Goal: Task Accomplishment & Management: Manage account settings

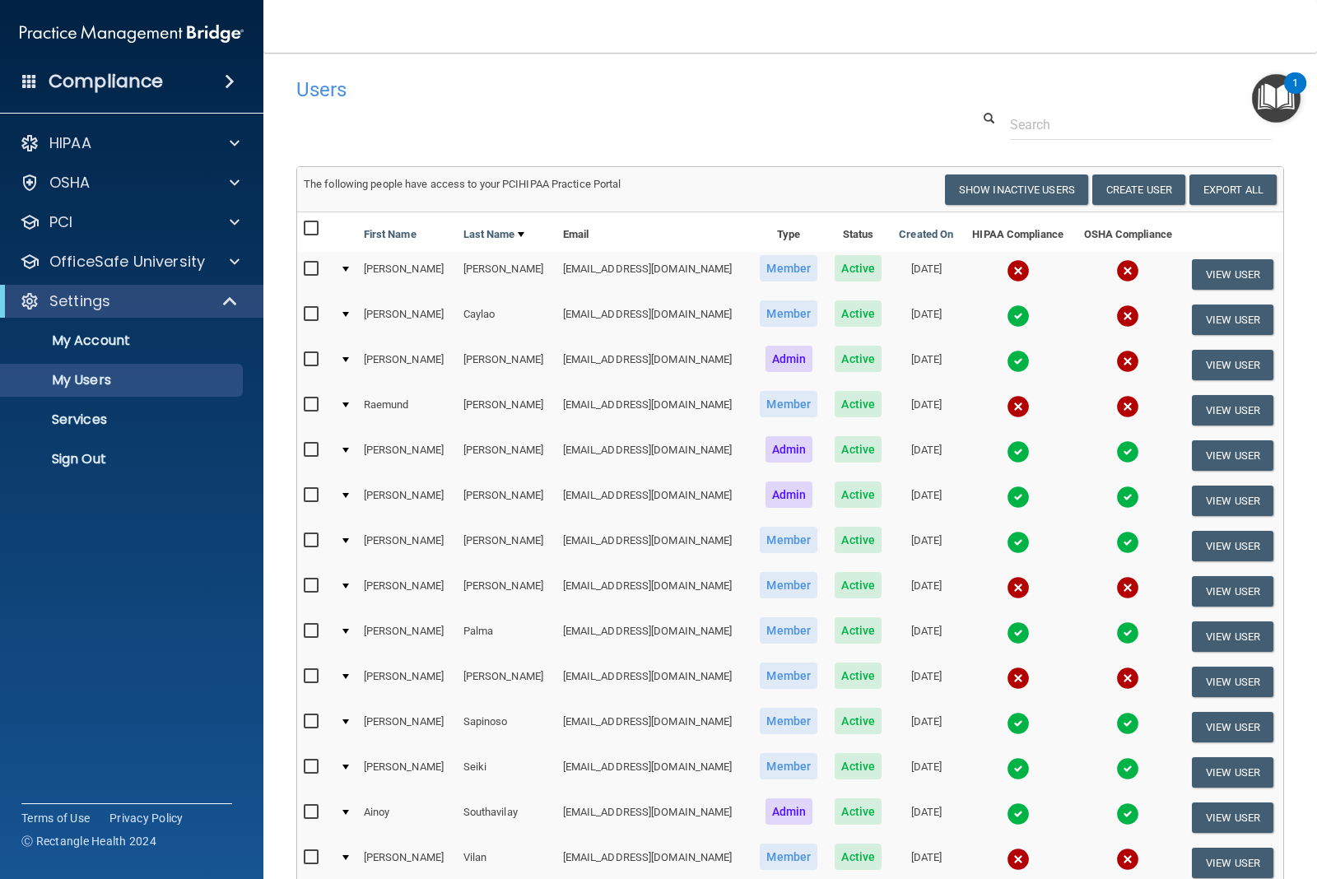
select select "20"
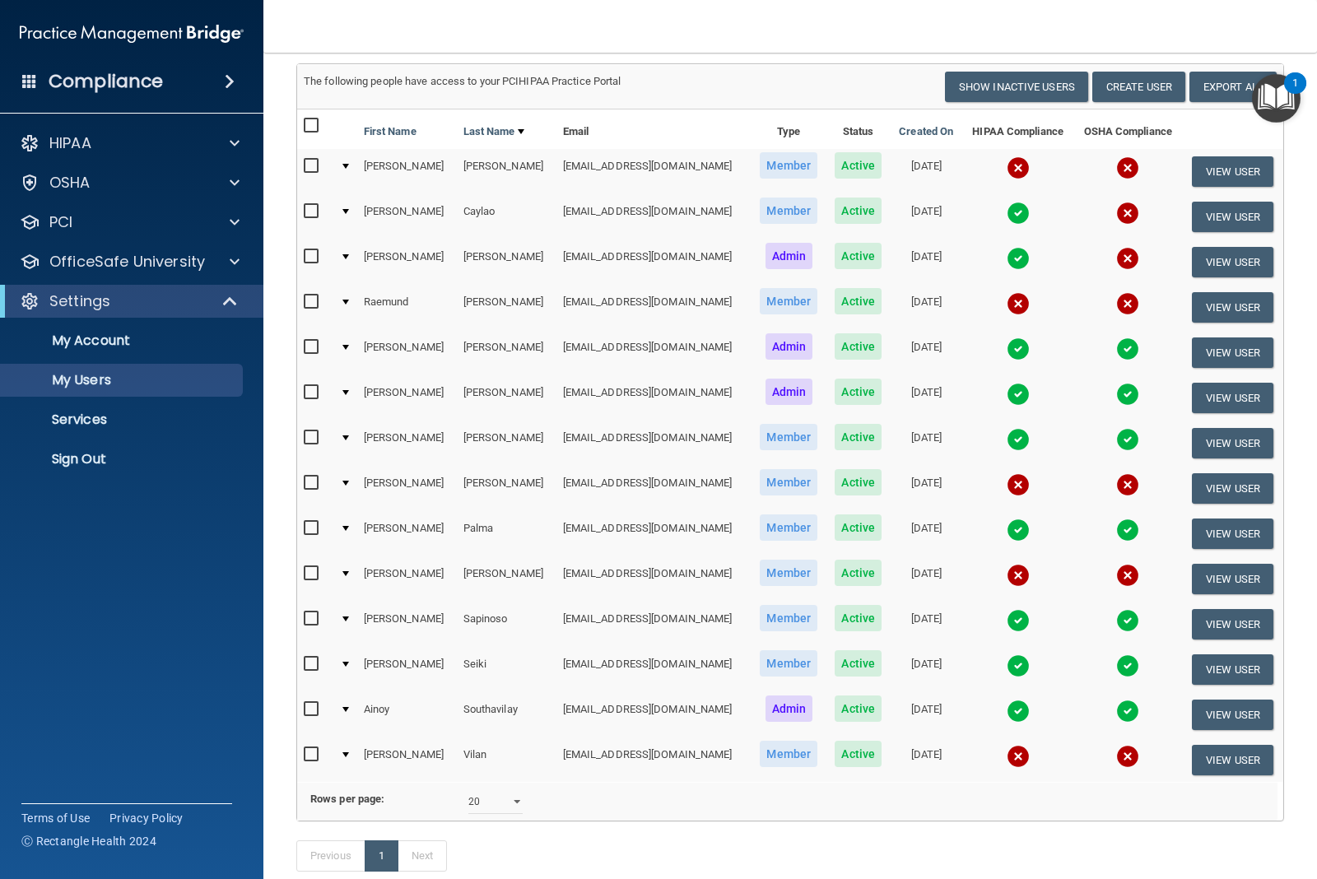
click at [342, 481] on div at bounding box center [345, 483] width 7 height 5
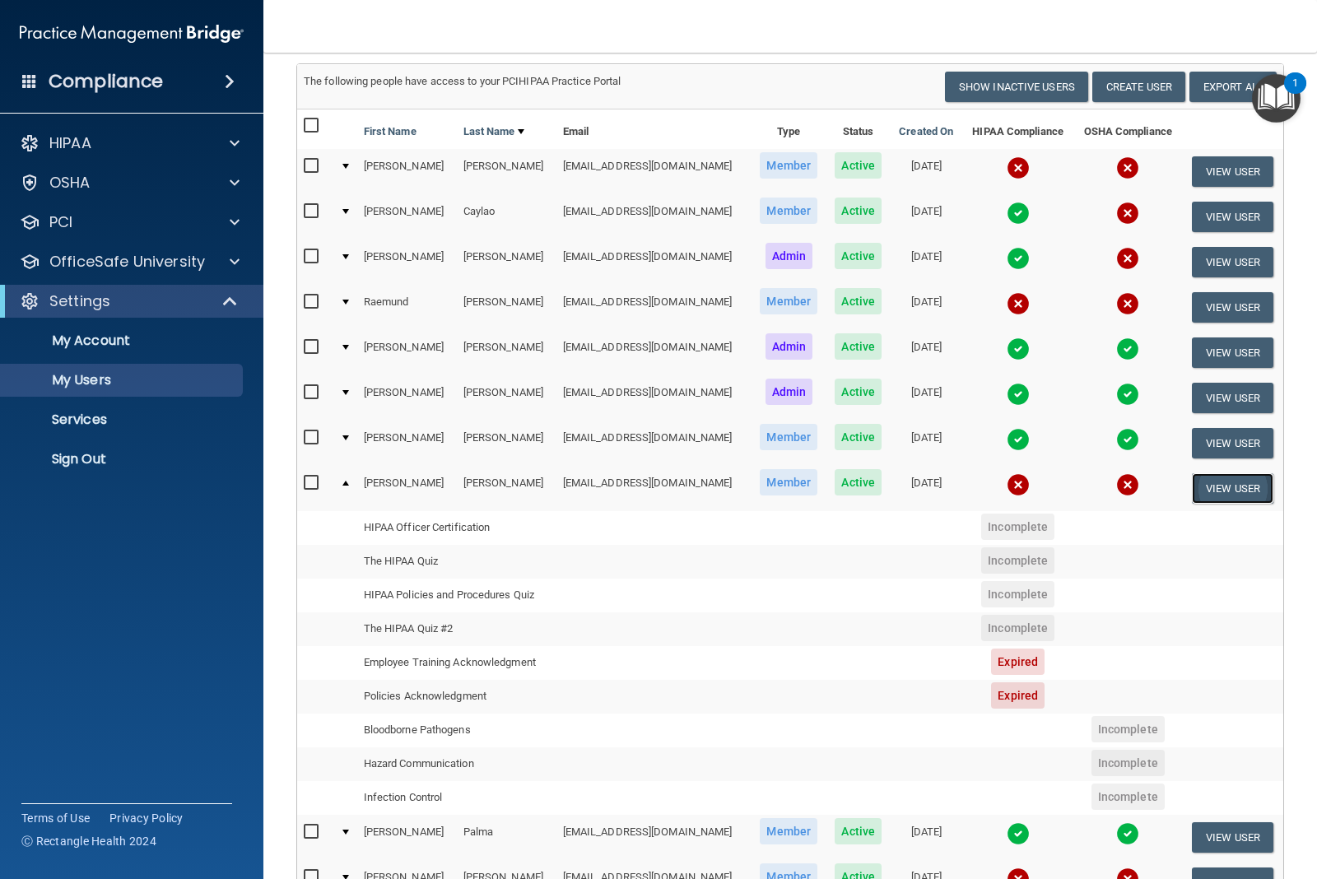
click at [1202, 483] on button "View User" at bounding box center [1232, 488] width 81 height 30
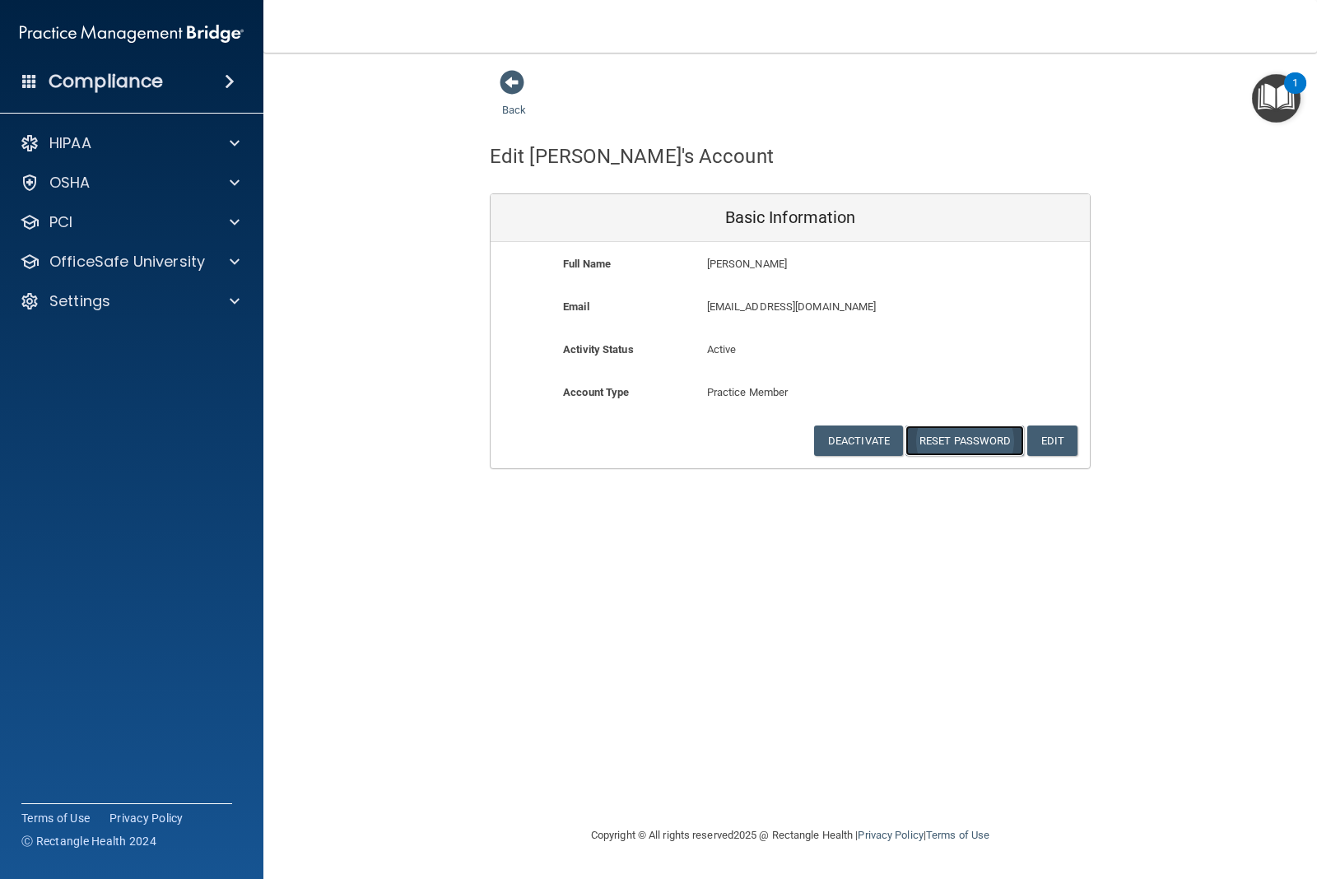
click at [996, 445] on button "Reset Password" at bounding box center [964, 441] width 119 height 30
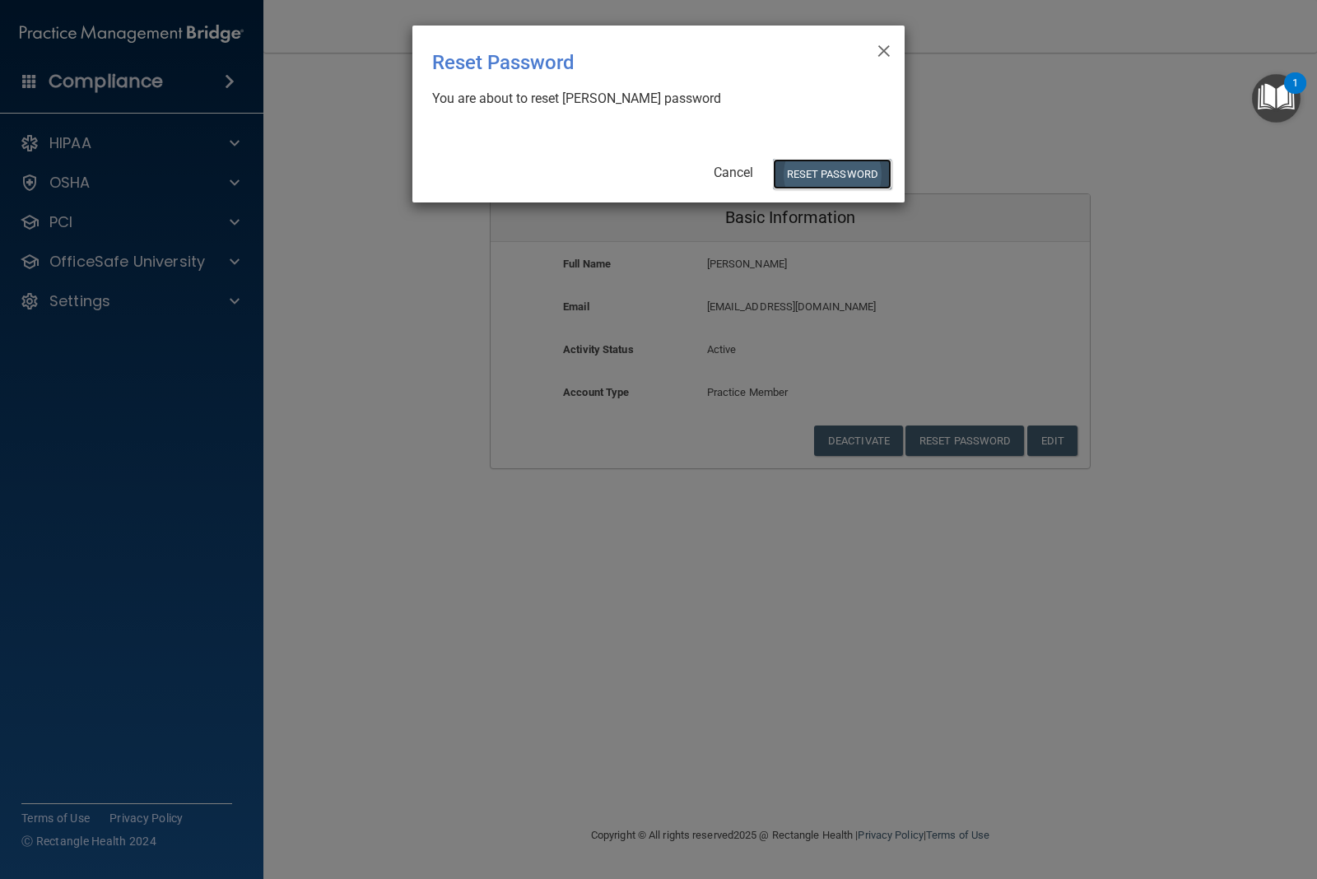
click at [835, 166] on button "Reset Password" at bounding box center [832, 174] width 119 height 30
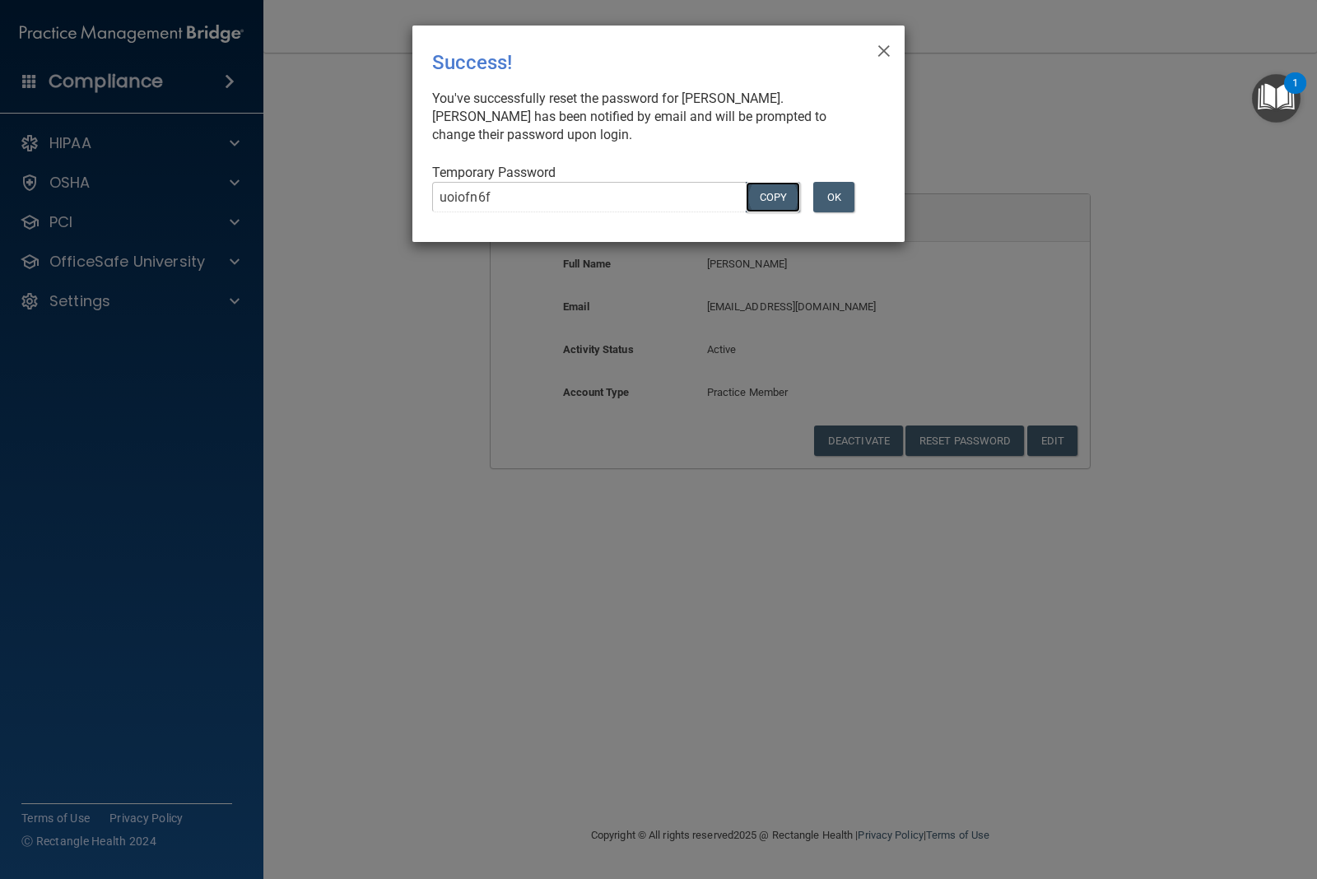
click at [764, 202] on button "COPY" at bounding box center [773, 197] width 54 height 30
click at [834, 198] on button "OK" at bounding box center [833, 197] width 41 height 30
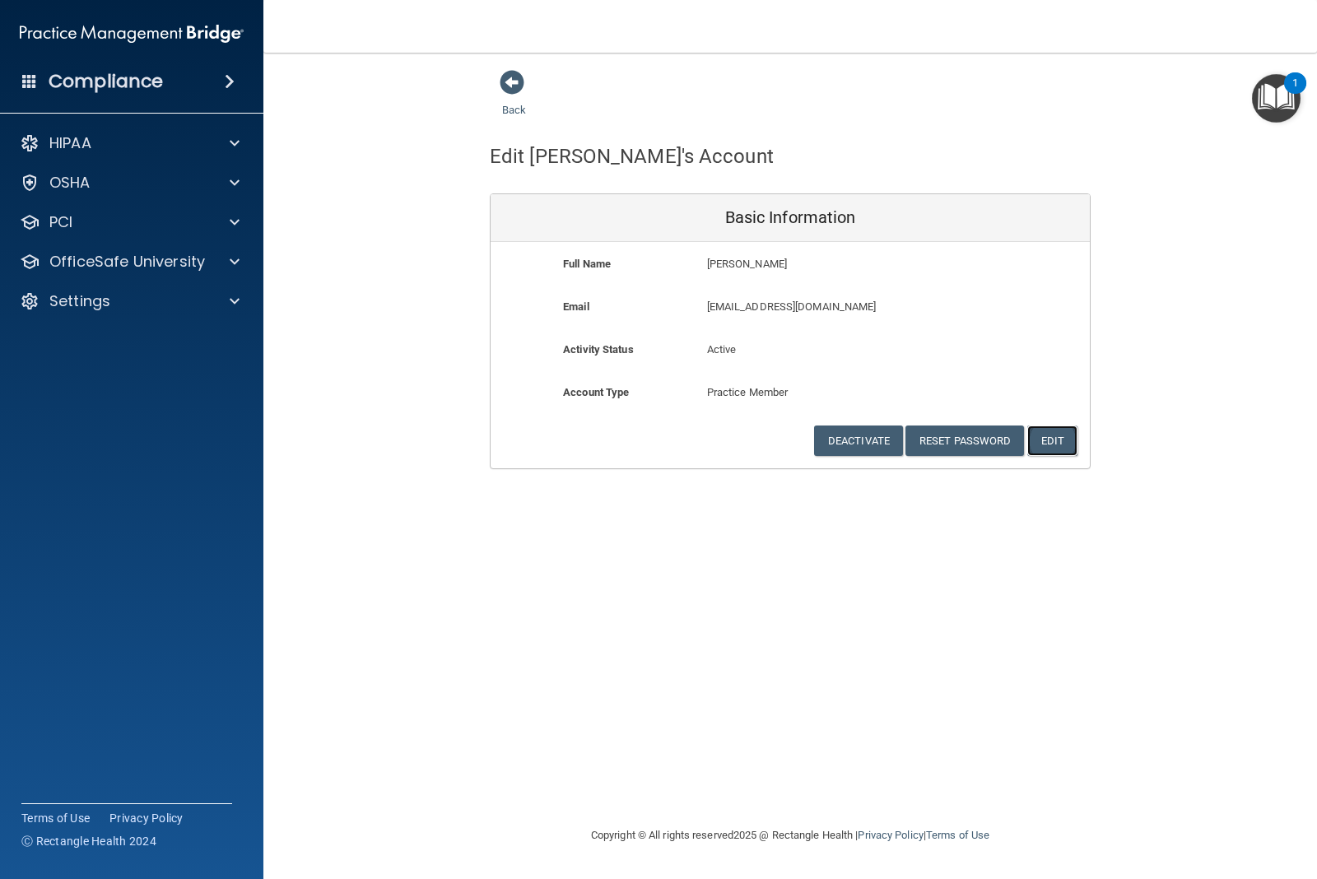
click at [1054, 444] on button "Edit" at bounding box center [1052, 441] width 50 height 30
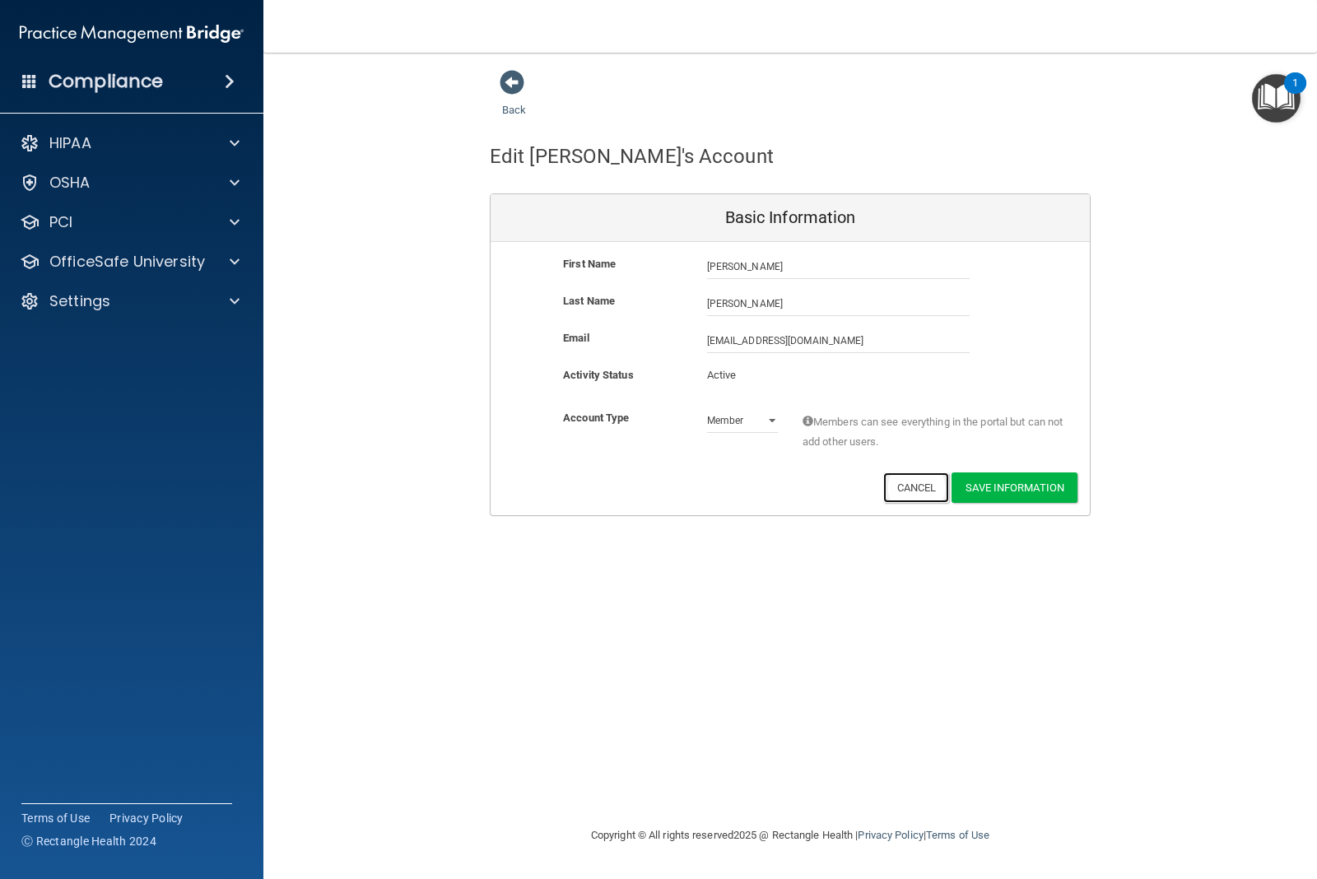
click at [909, 486] on button "Cancel" at bounding box center [916, 487] width 67 height 30
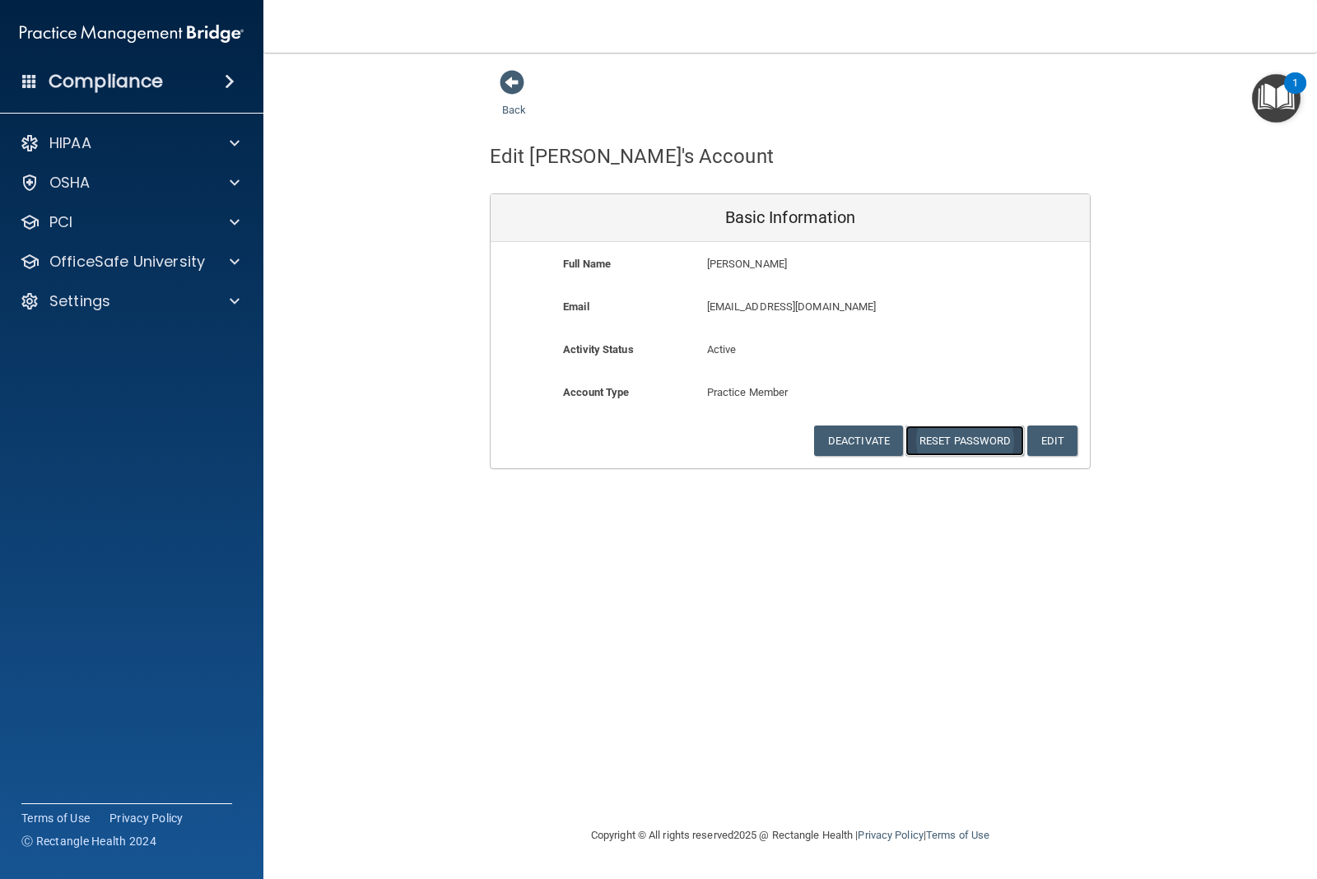
click at [924, 442] on button "Reset Password" at bounding box center [964, 441] width 119 height 30
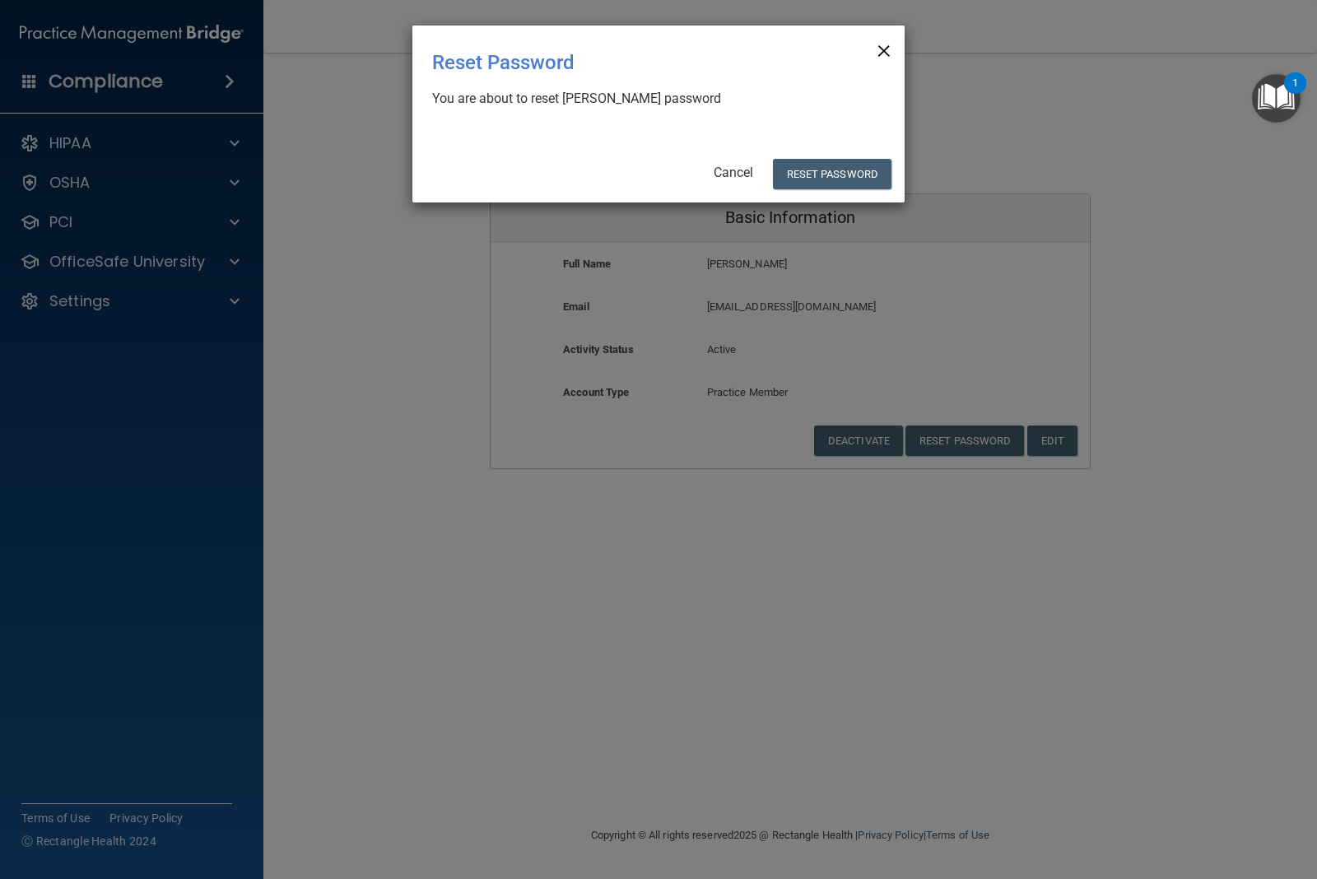
click at [877, 51] on span "×" at bounding box center [884, 48] width 15 height 33
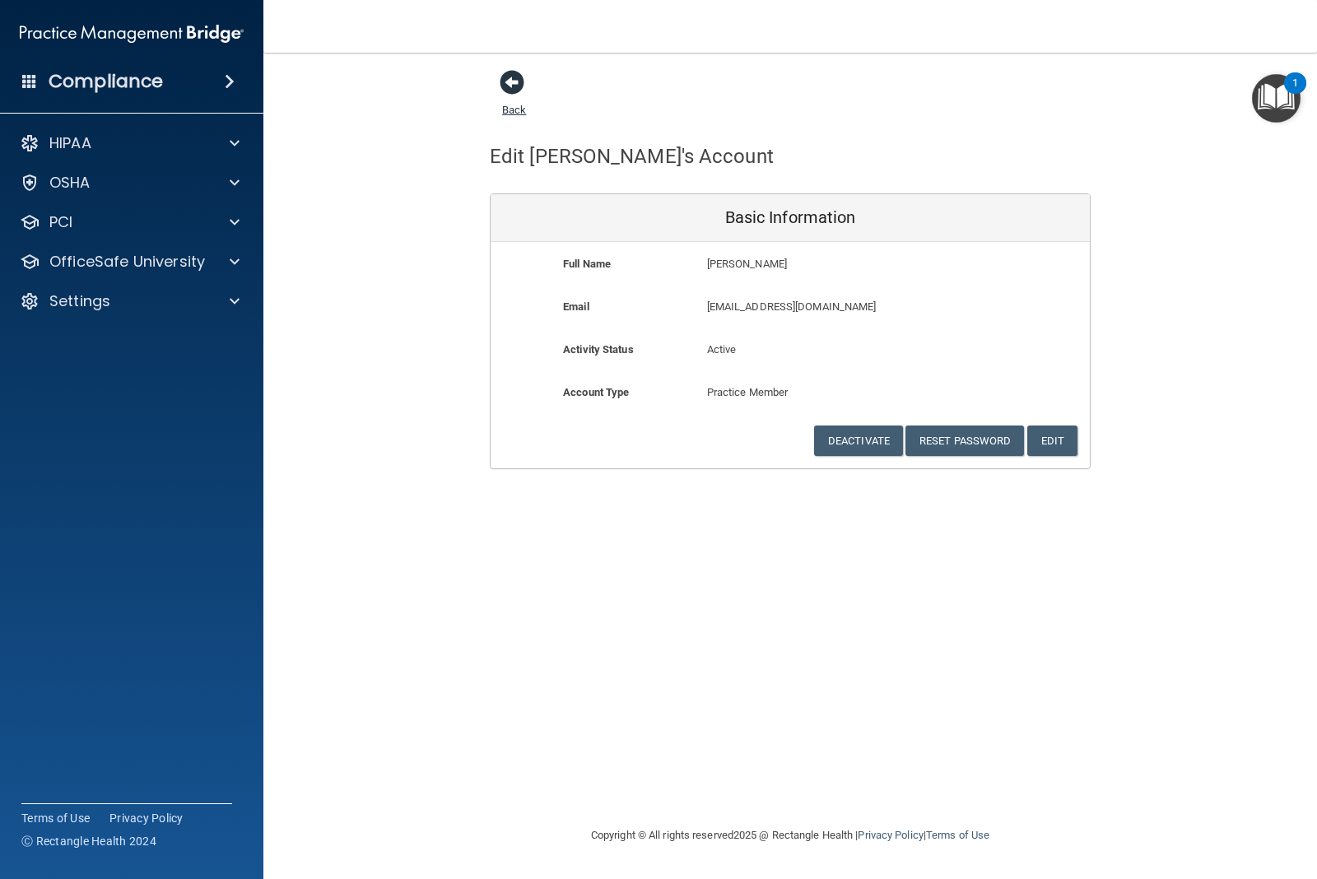
click at [516, 80] on span at bounding box center [512, 82] width 25 height 25
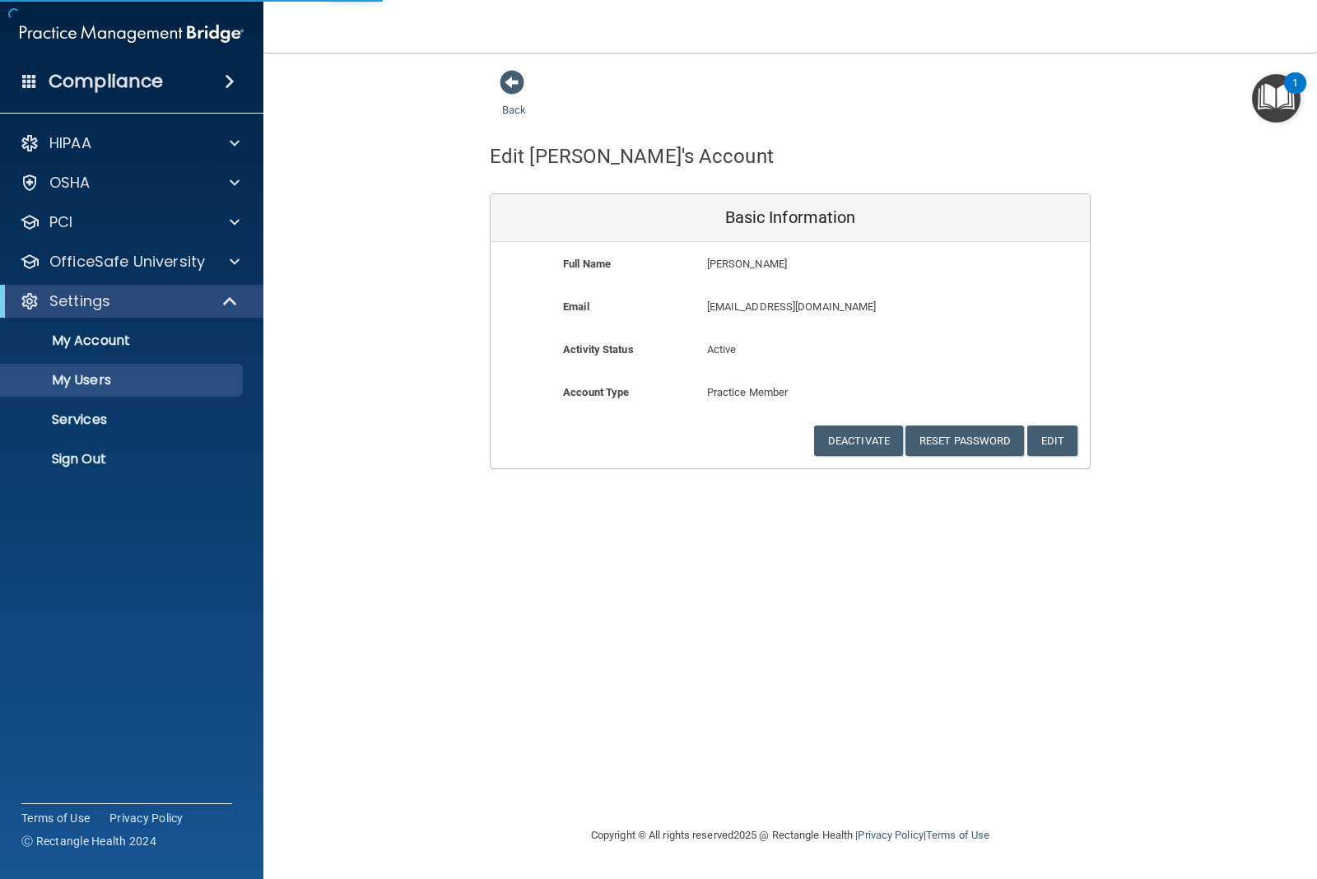
select select "20"
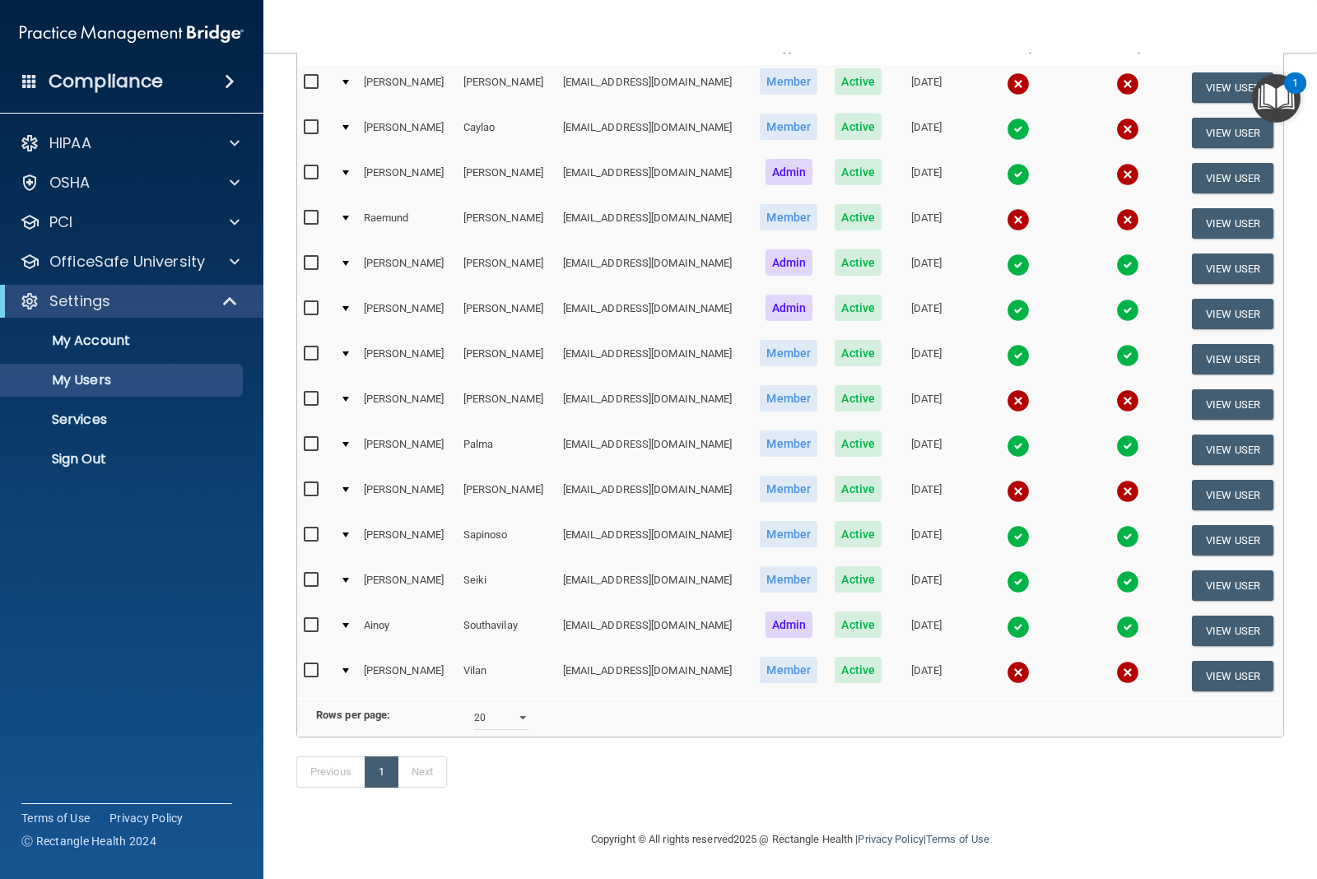
scroll to position [212, 0]
click at [346, 291] on td at bounding box center [345, 313] width 24 height 45
click at [1196, 299] on button "View User" at bounding box center [1232, 314] width 81 height 30
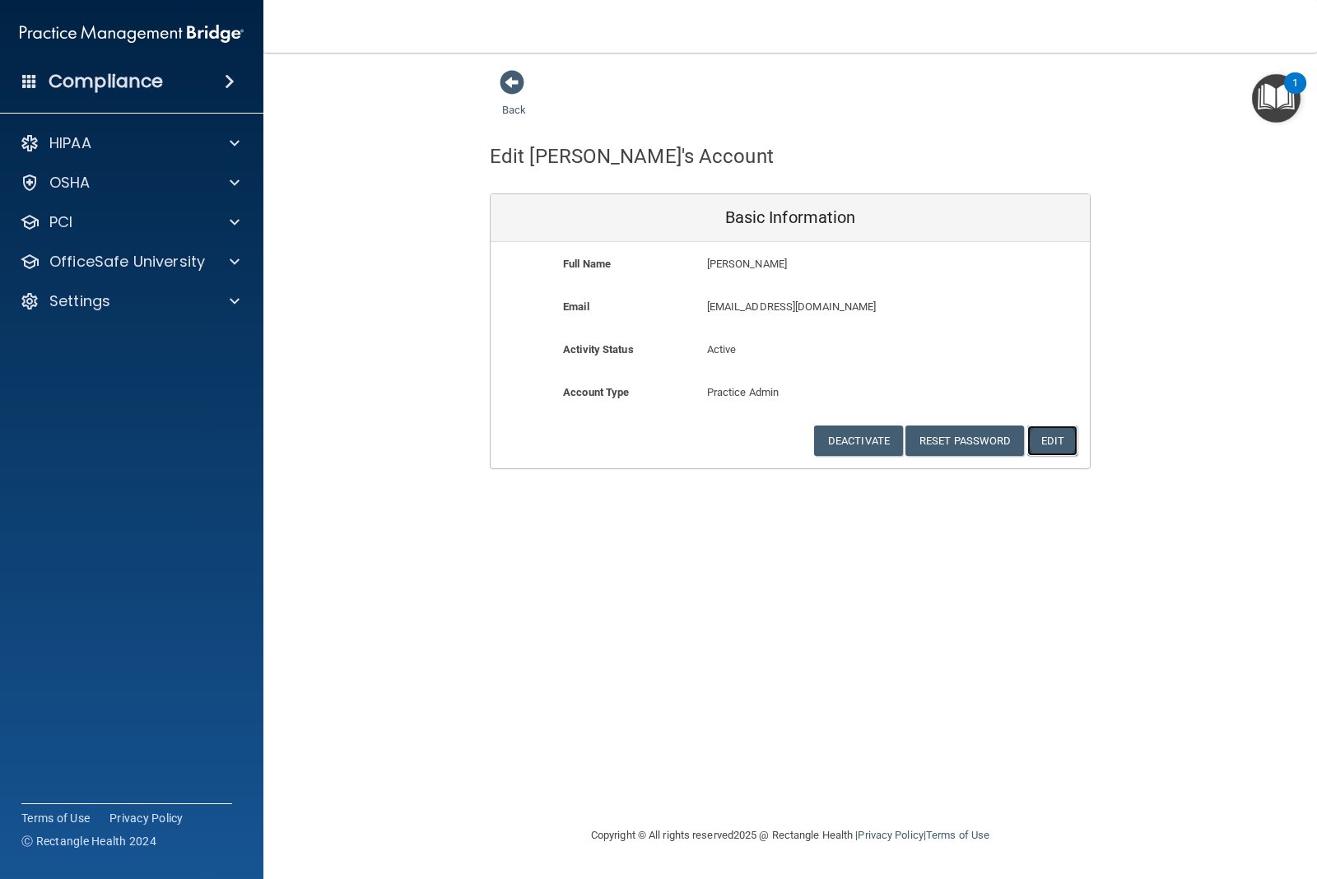
click at [1048, 437] on button "Edit" at bounding box center [1052, 441] width 50 height 30
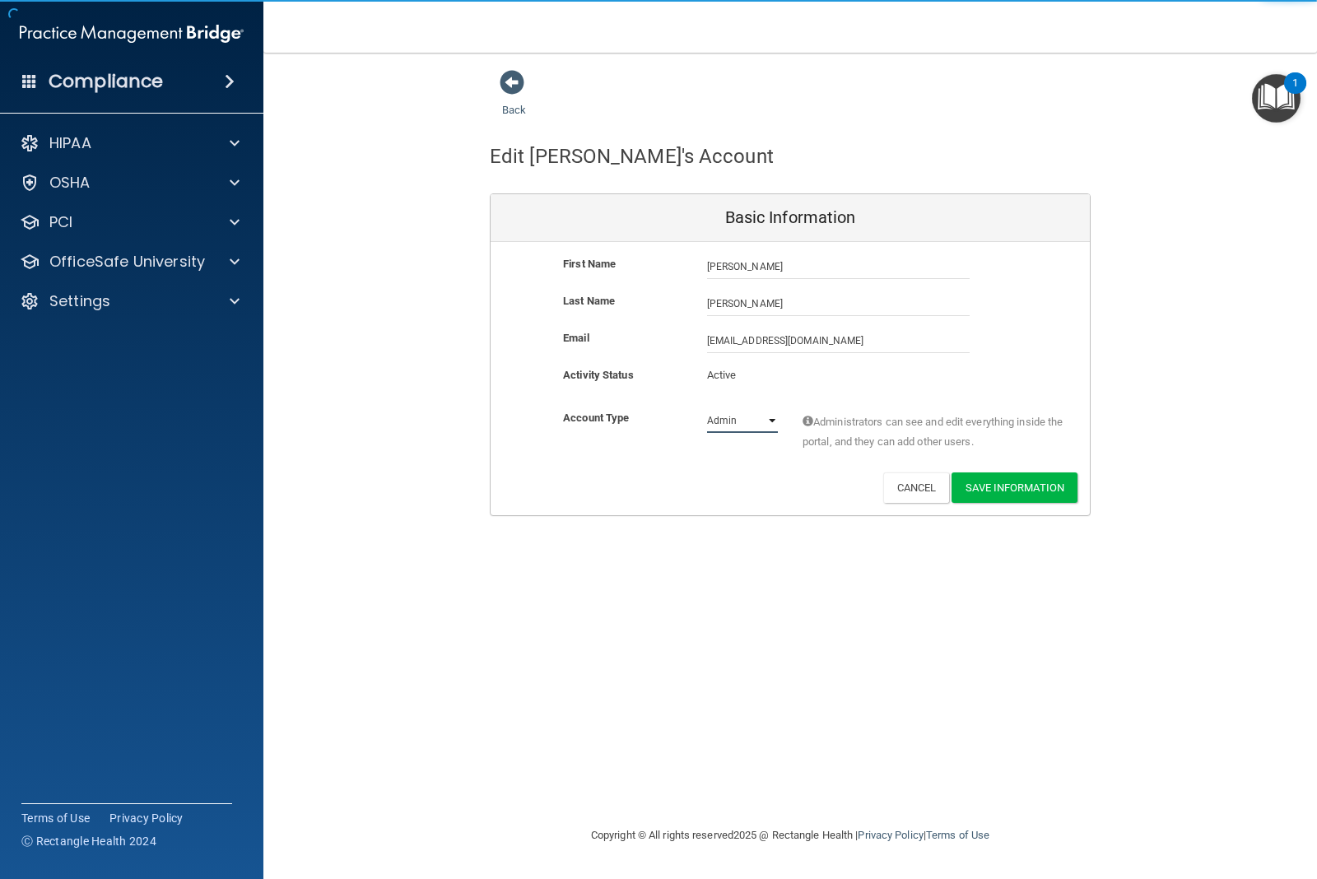
click at [774, 418] on select "Admin Member" at bounding box center [742, 420] width 71 height 25
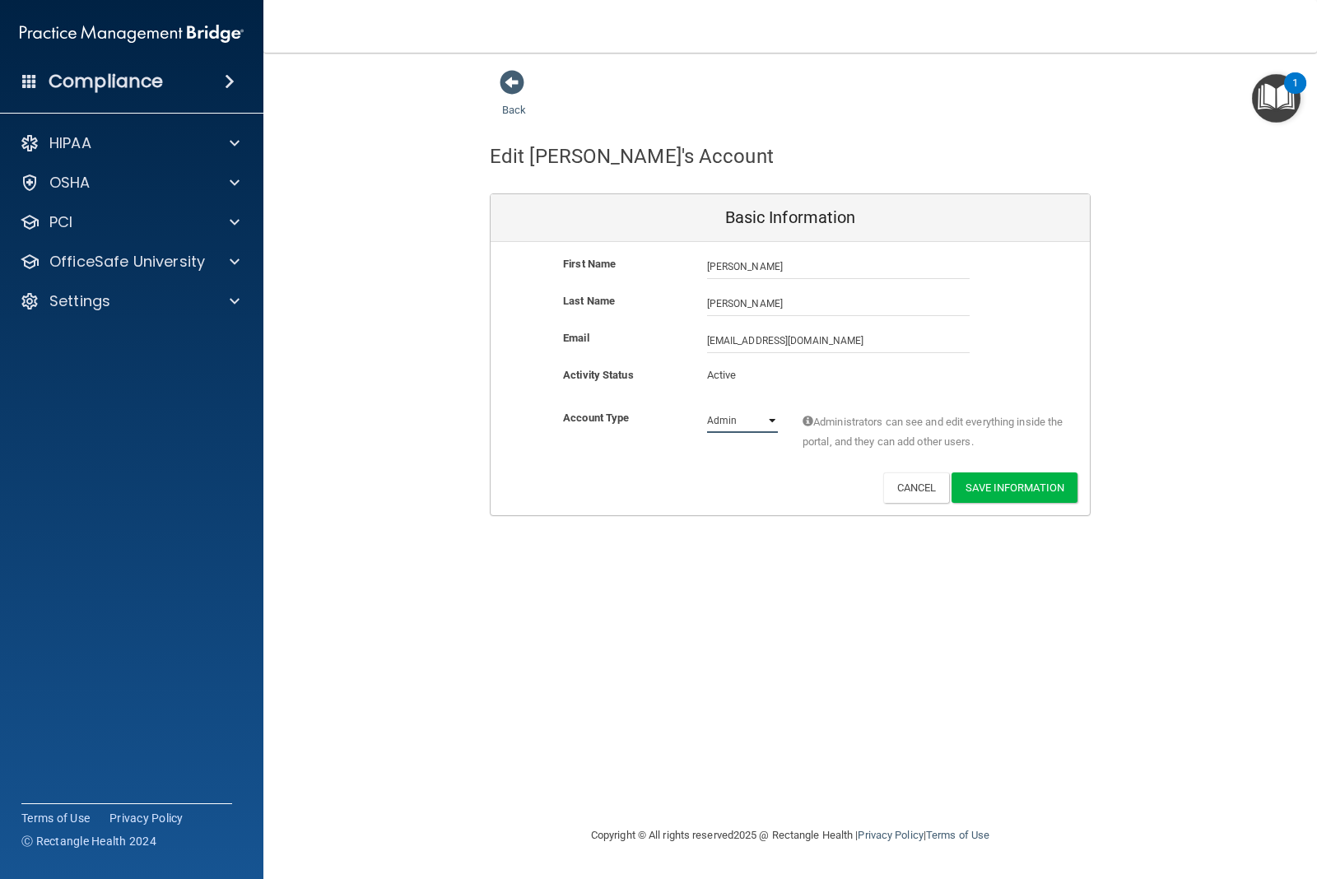
select select "practice_member"
click at [707, 408] on select "Admin Member" at bounding box center [742, 420] width 71 height 25
click at [984, 492] on button "Save Information" at bounding box center [1014, 487] width 126 height 30
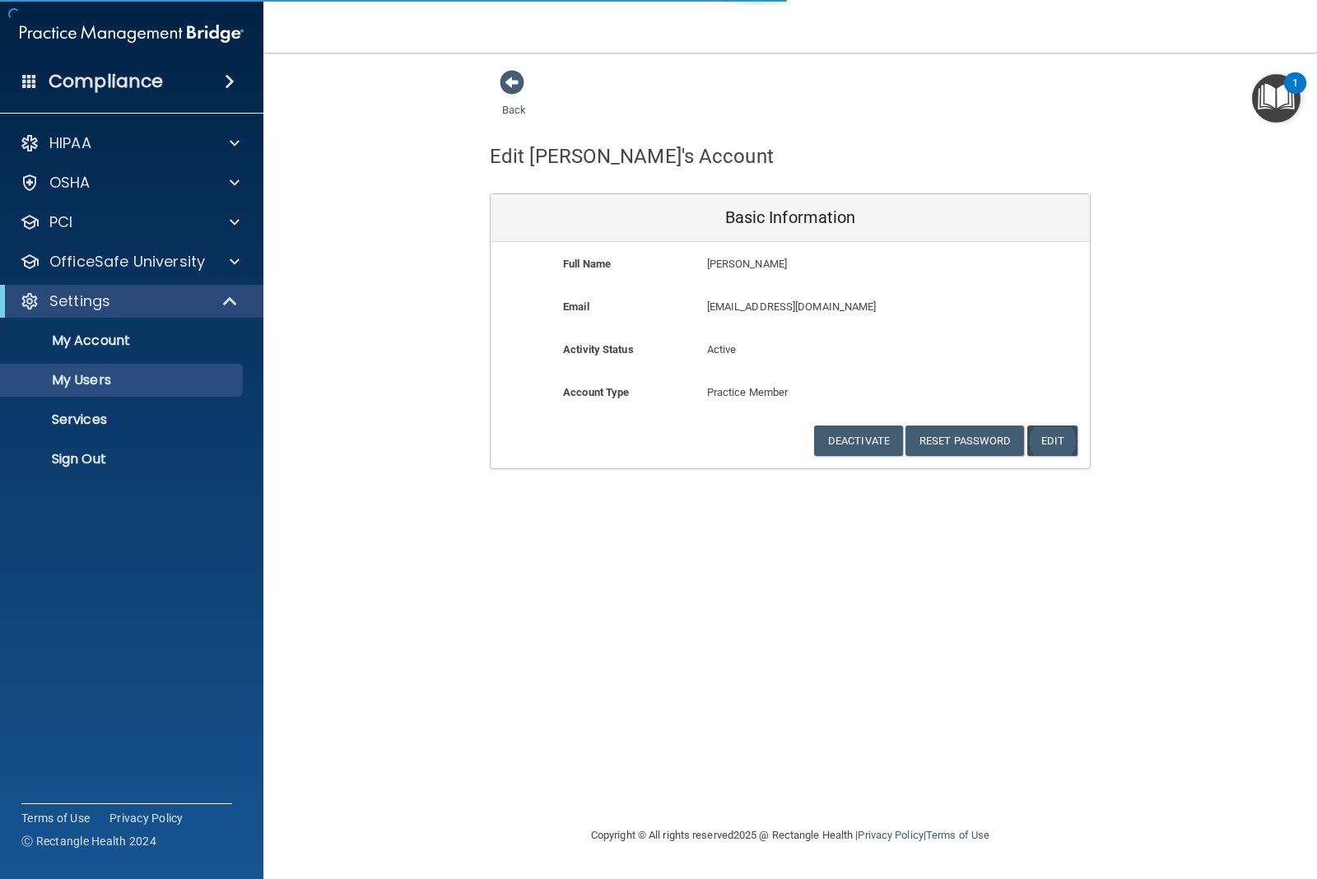
select select "20"
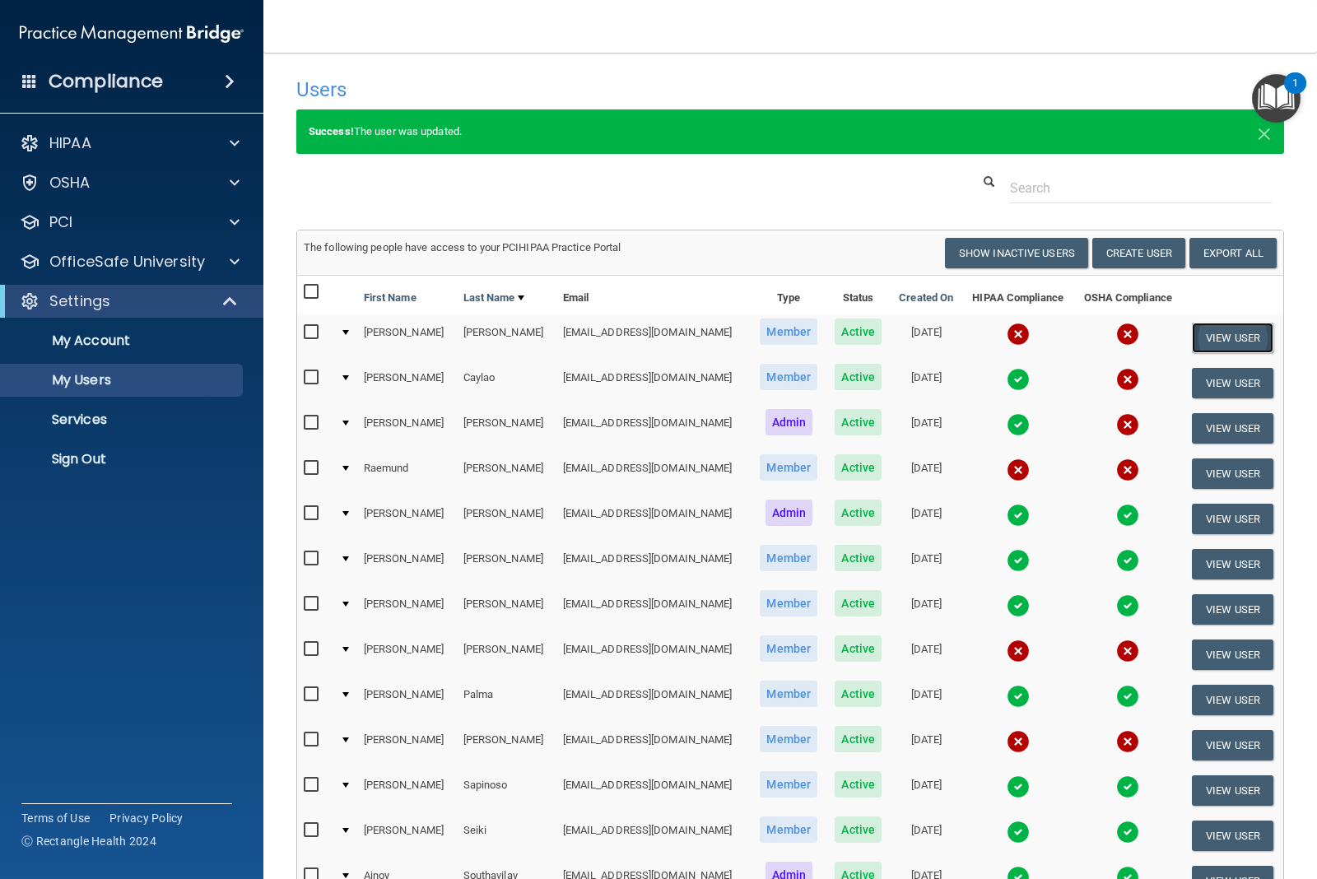
click at [1220, 342] on button "View User" at bounding box center [1232, 338] width 81 height 30
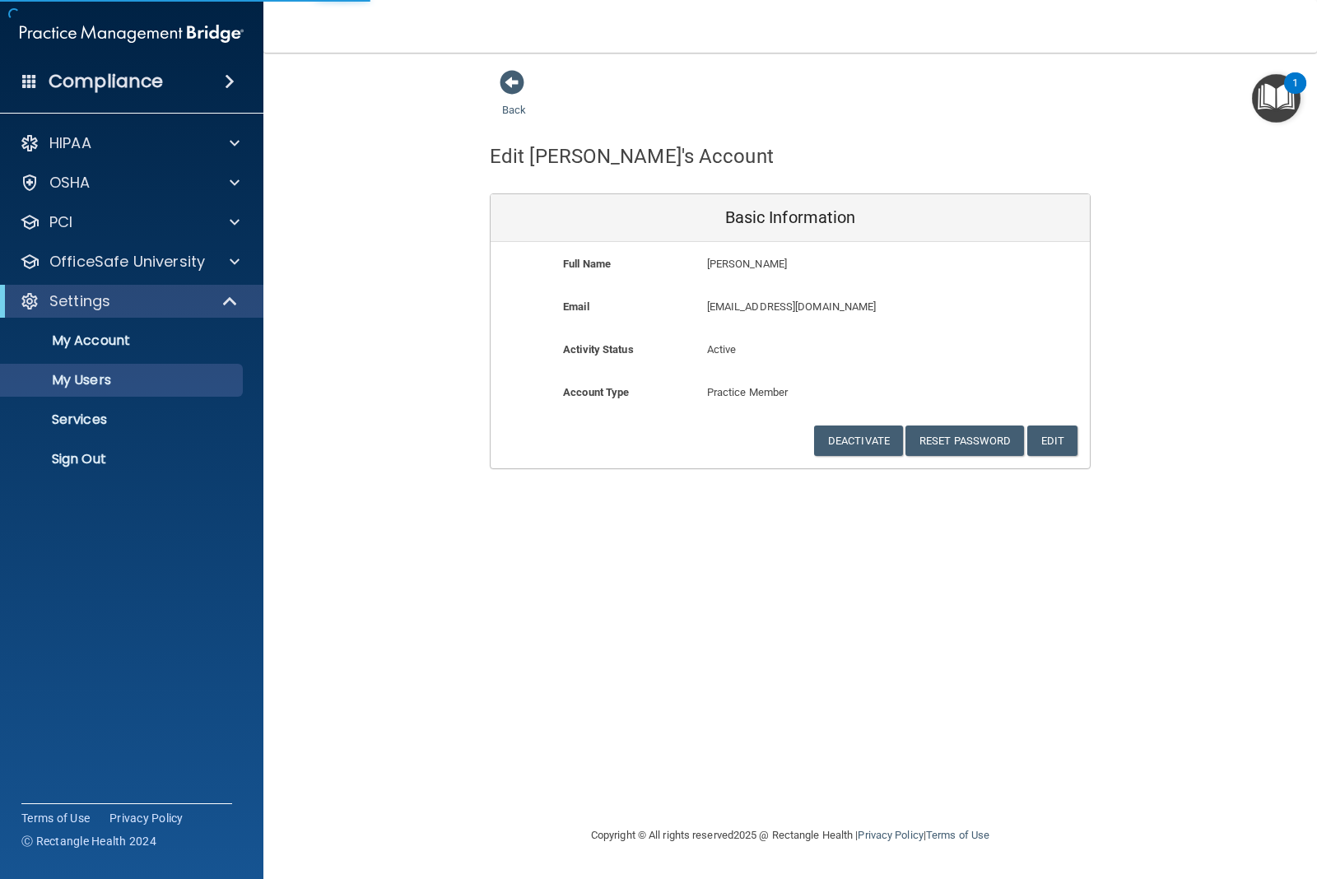
select select "20"
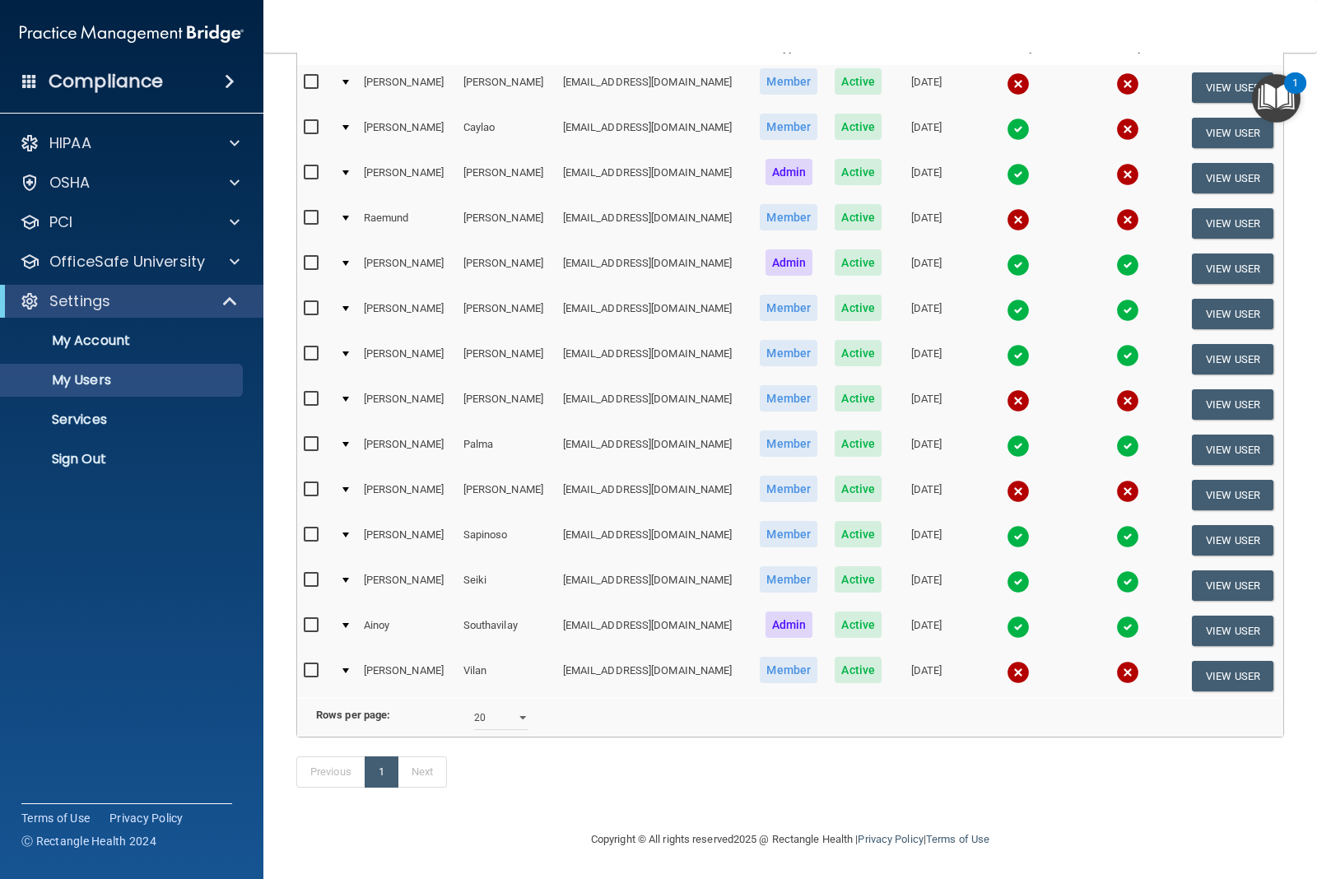
scroll to position [276, 0]
click at [1232, 299] on button "View User" at bounding box center [1232, 314] width 81 height 30
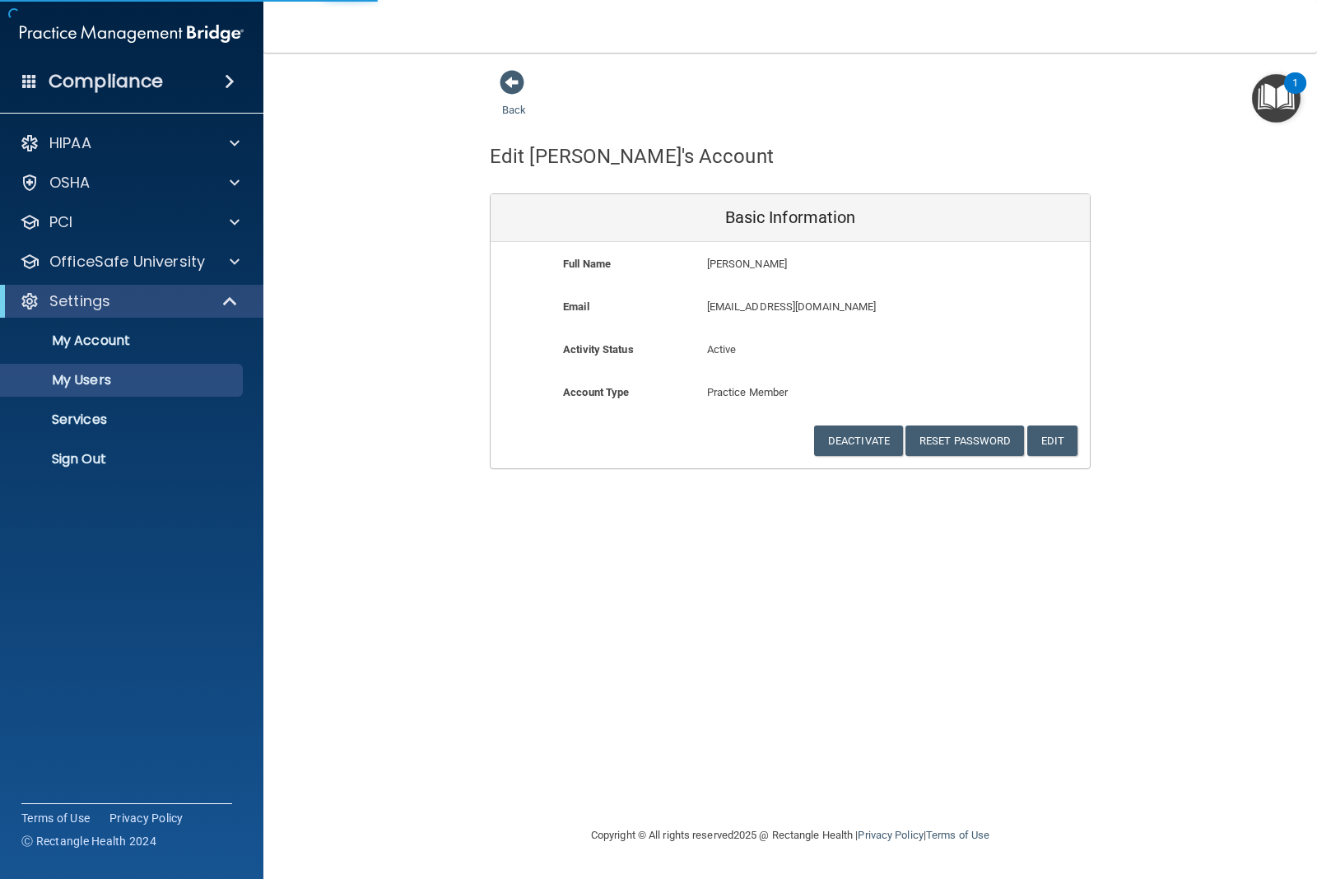
select select "20"
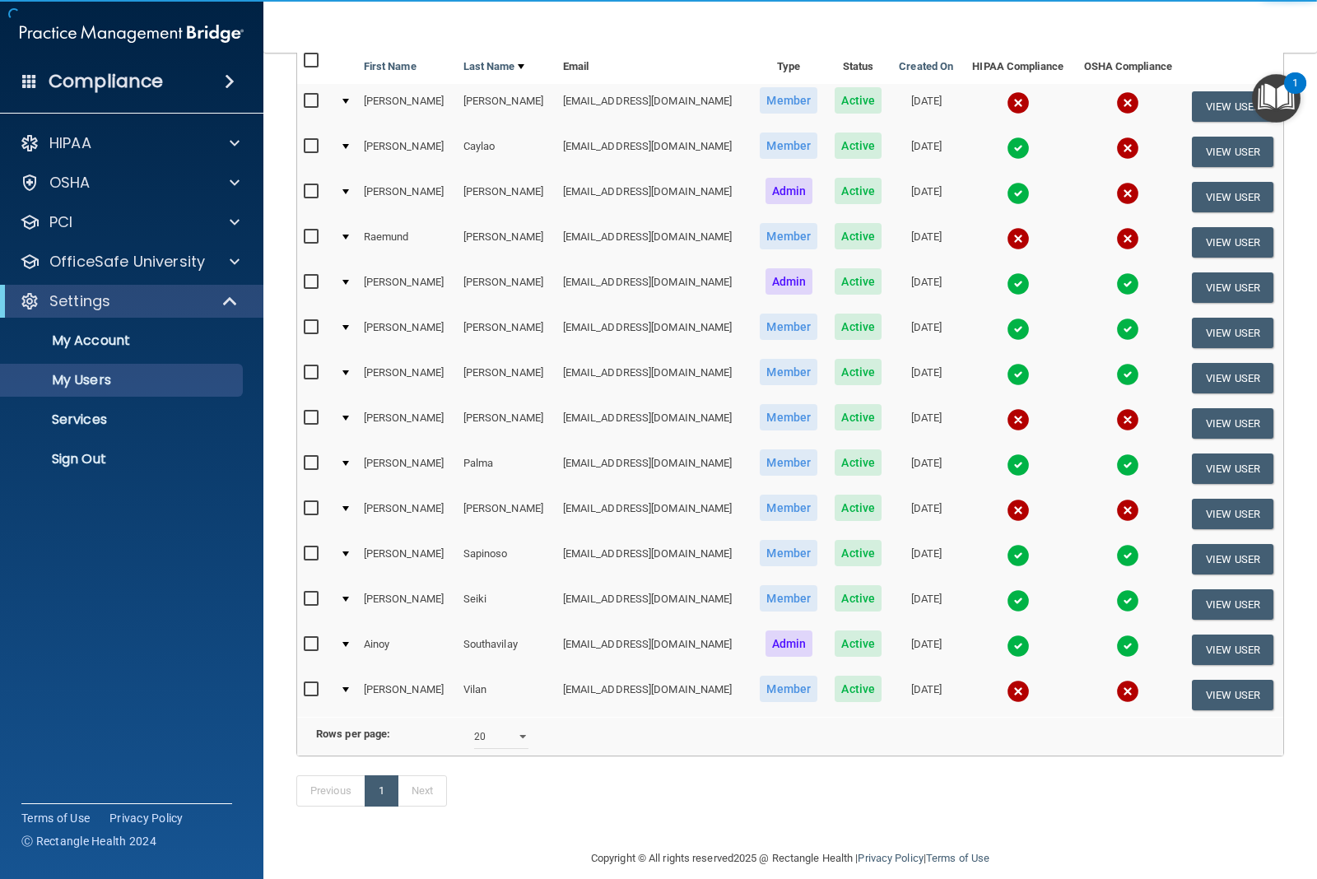
scroll to position [276, 0]
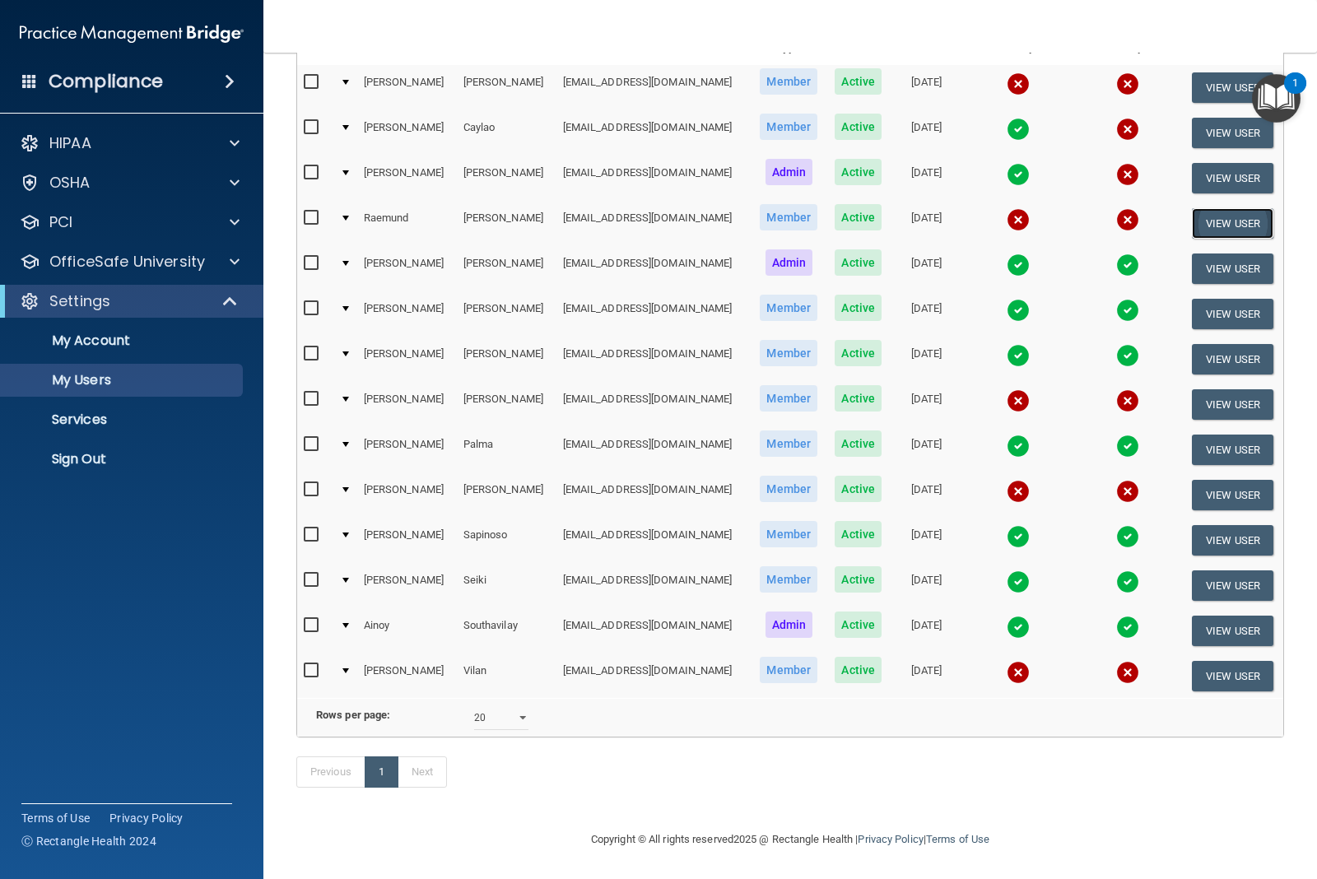
click at [1192, 208] on button "View User" at bounding box center [1232, 223] width 81 height 30
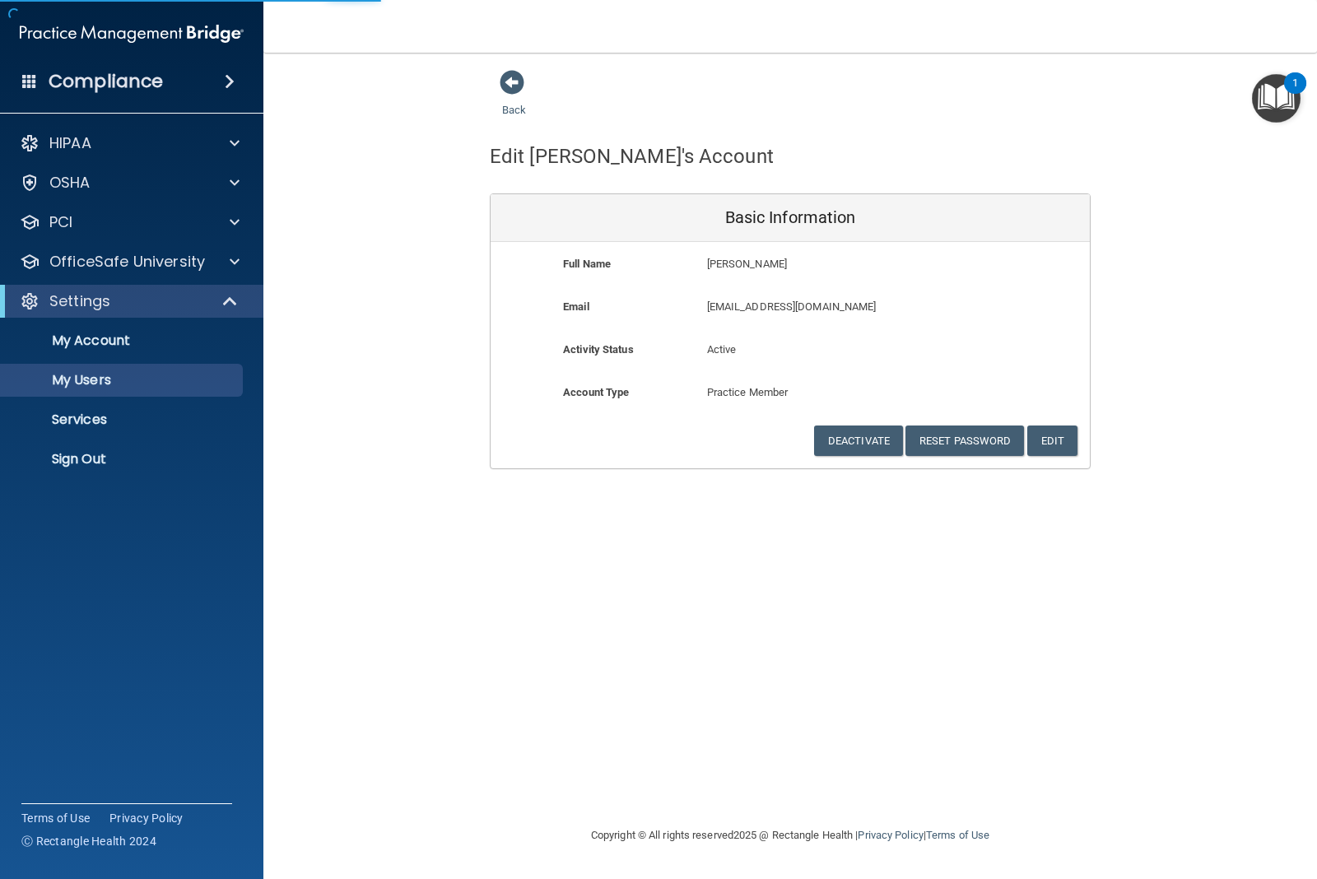
select select "20"
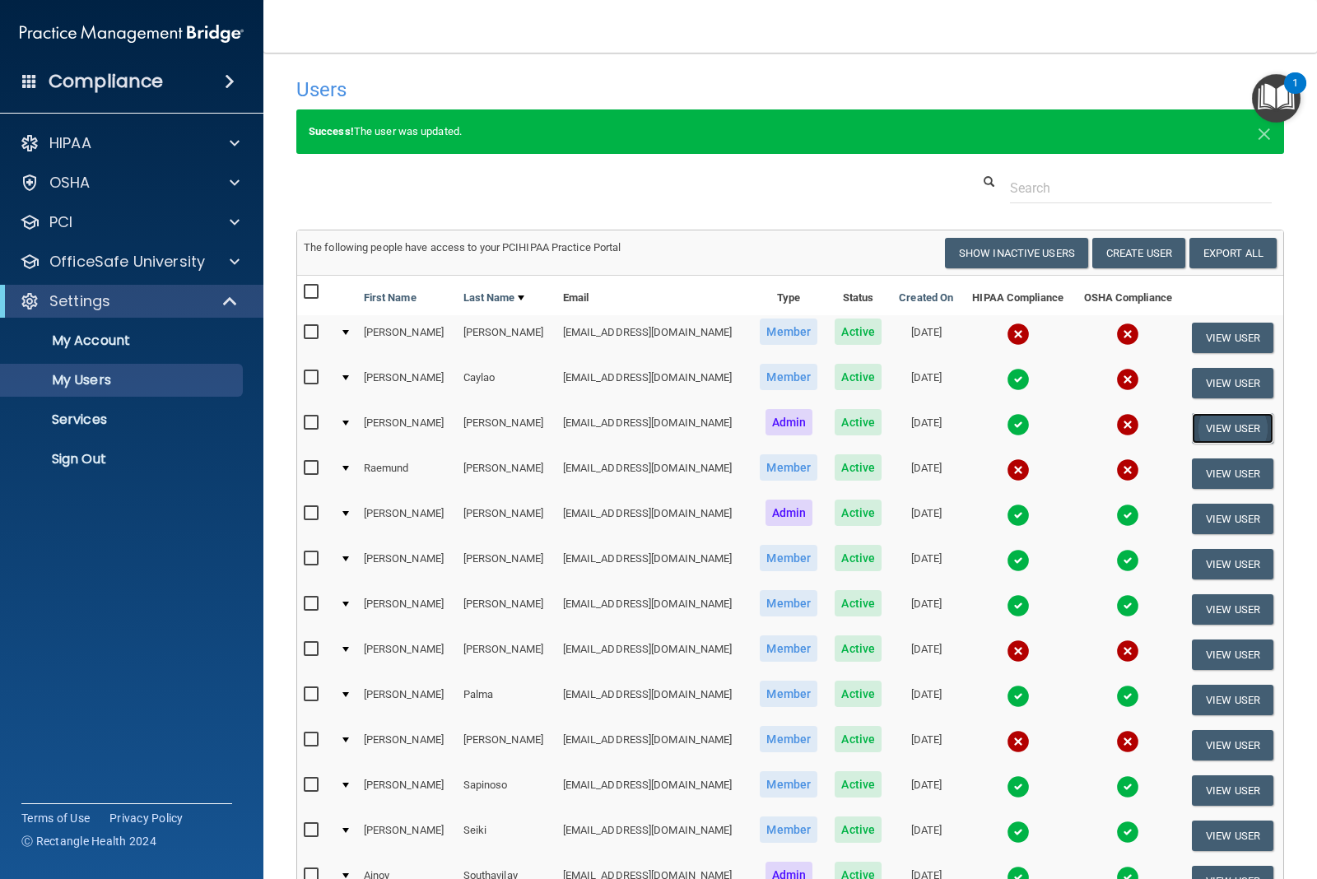
click at [1200, 421] on button "View User" at bounding box center [1232, 428] width 81 height 30
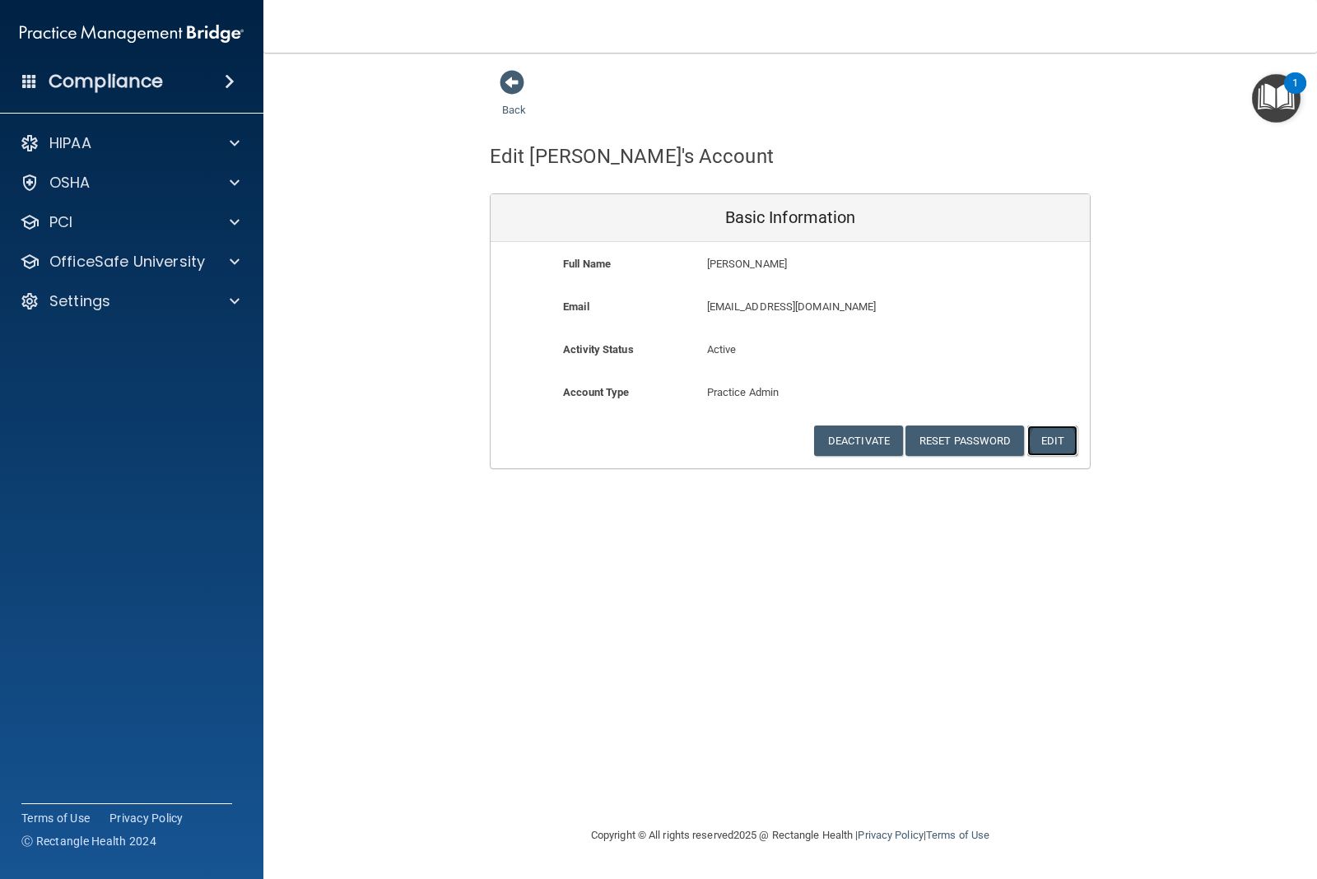
click at [1049, 446] on button "Edit" at bounding box center [1052, 441] width 50 height 30
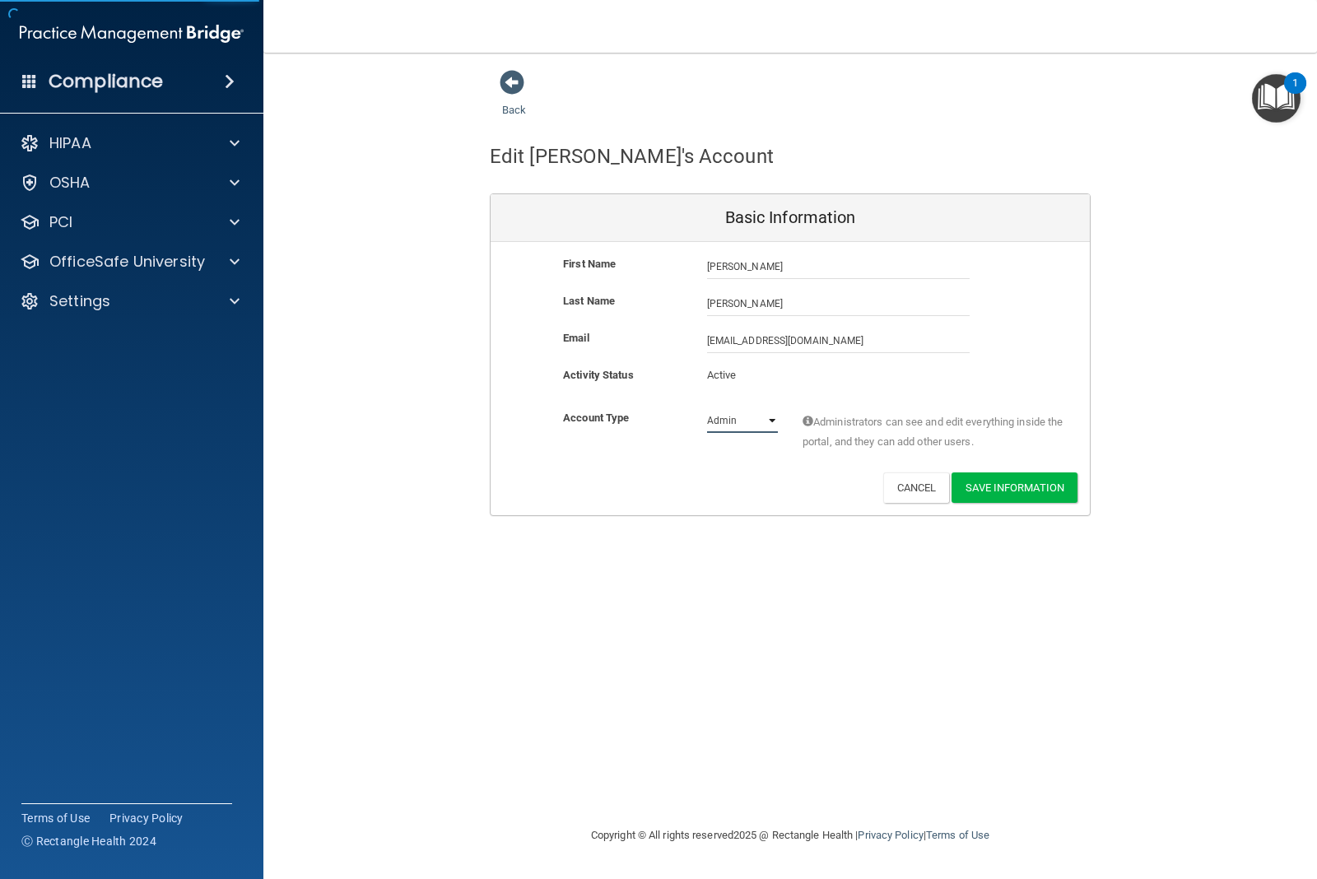
click at [770, 421] on select "Admin Member" at bounding box center [742, 420] width 71 height 25
click at [926, 482] on button "Cancel" at bounding box center [916, 487] width 67 height 30
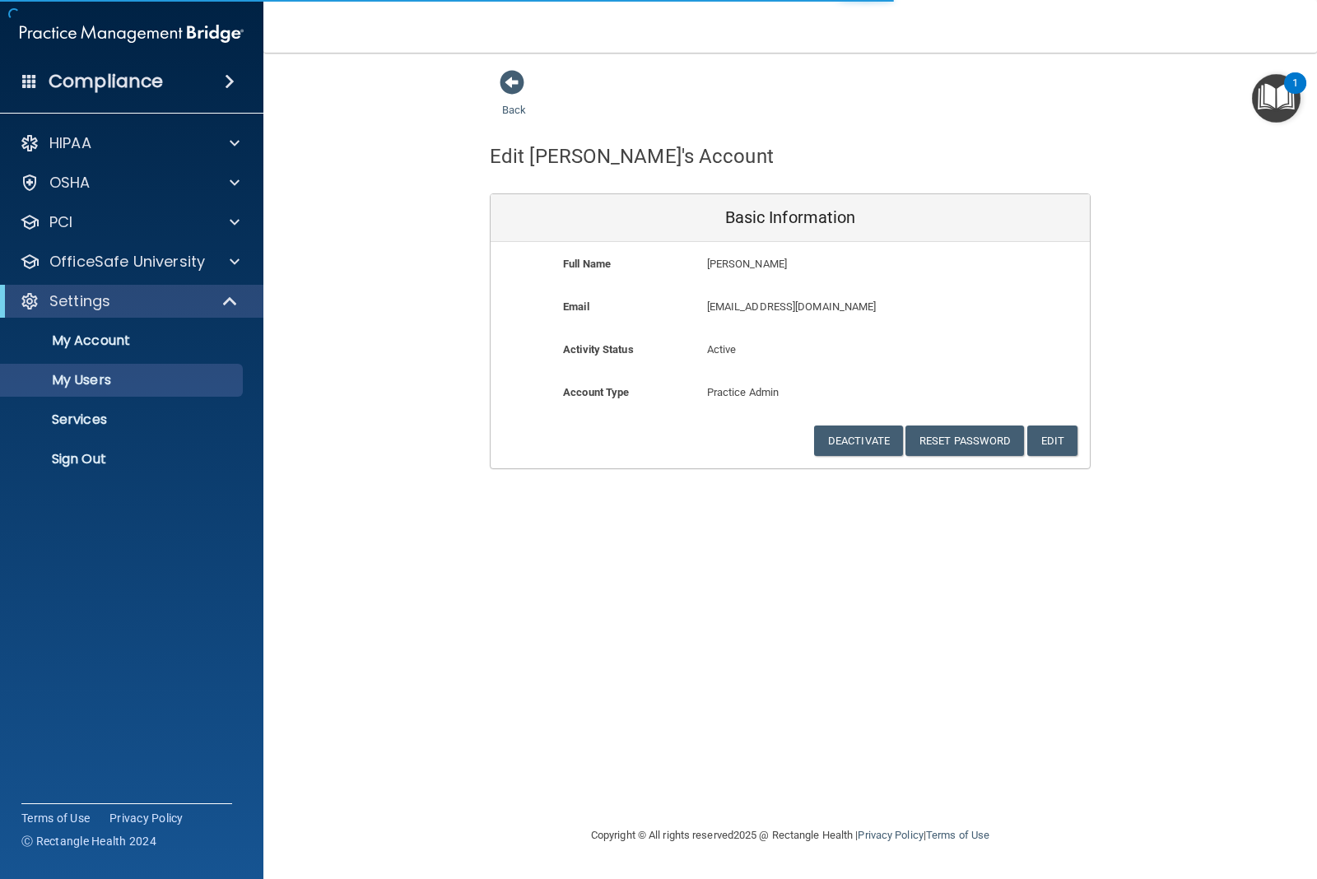
select select "20"
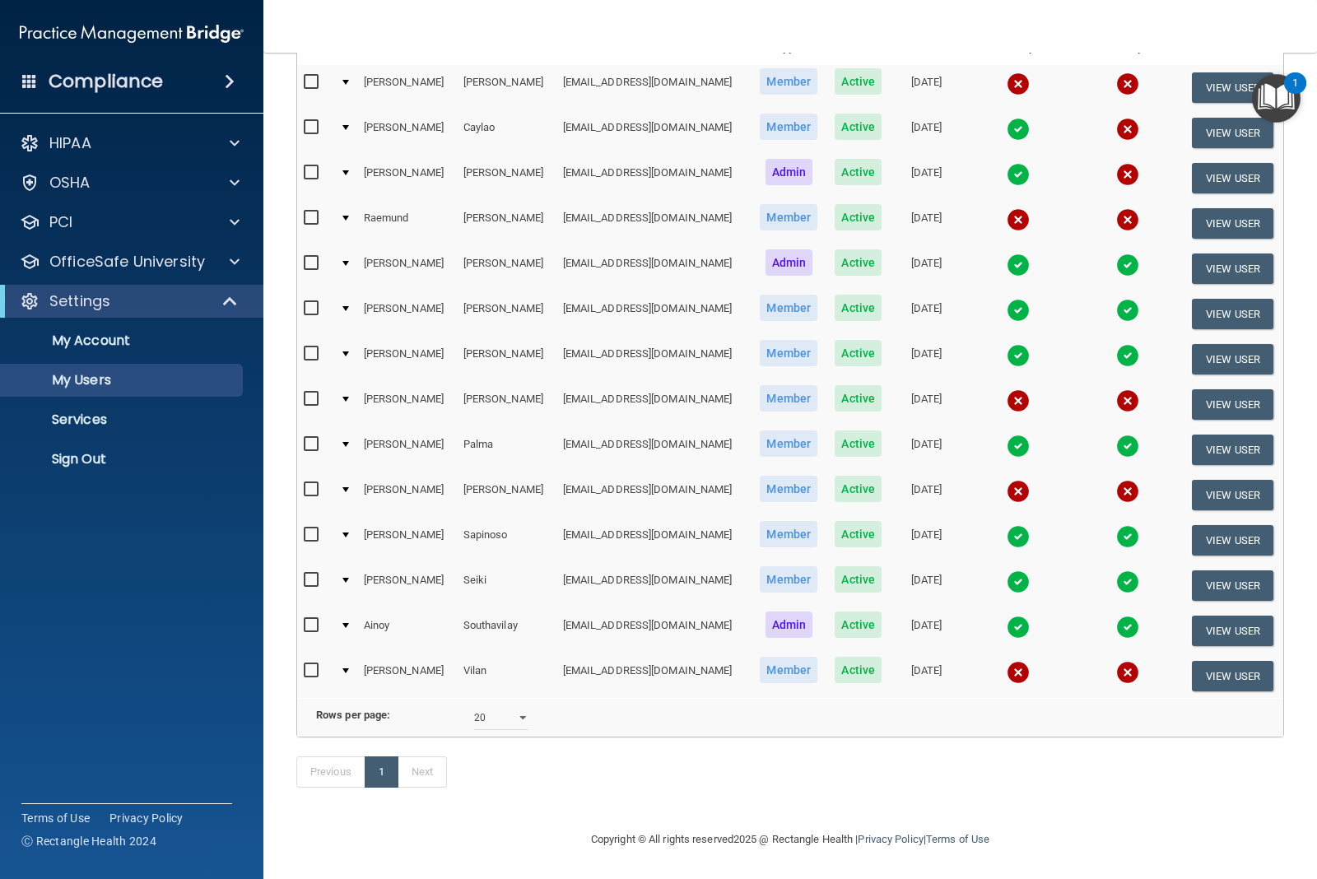
scroll to position [276, 0]
click at [1203, 616] on button "View User" at bounding box center [1232, 631] width 81 height 30
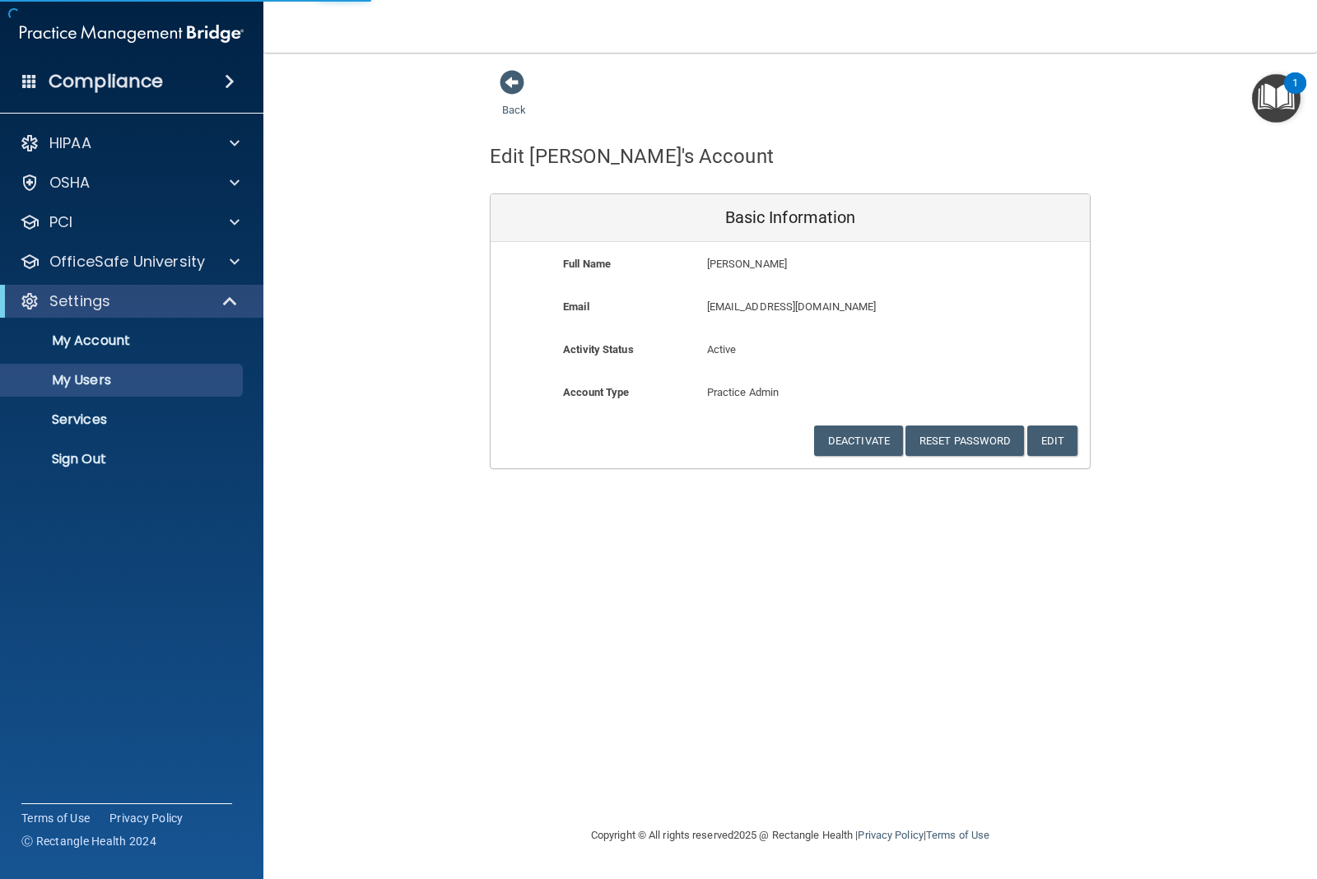
select select "20"
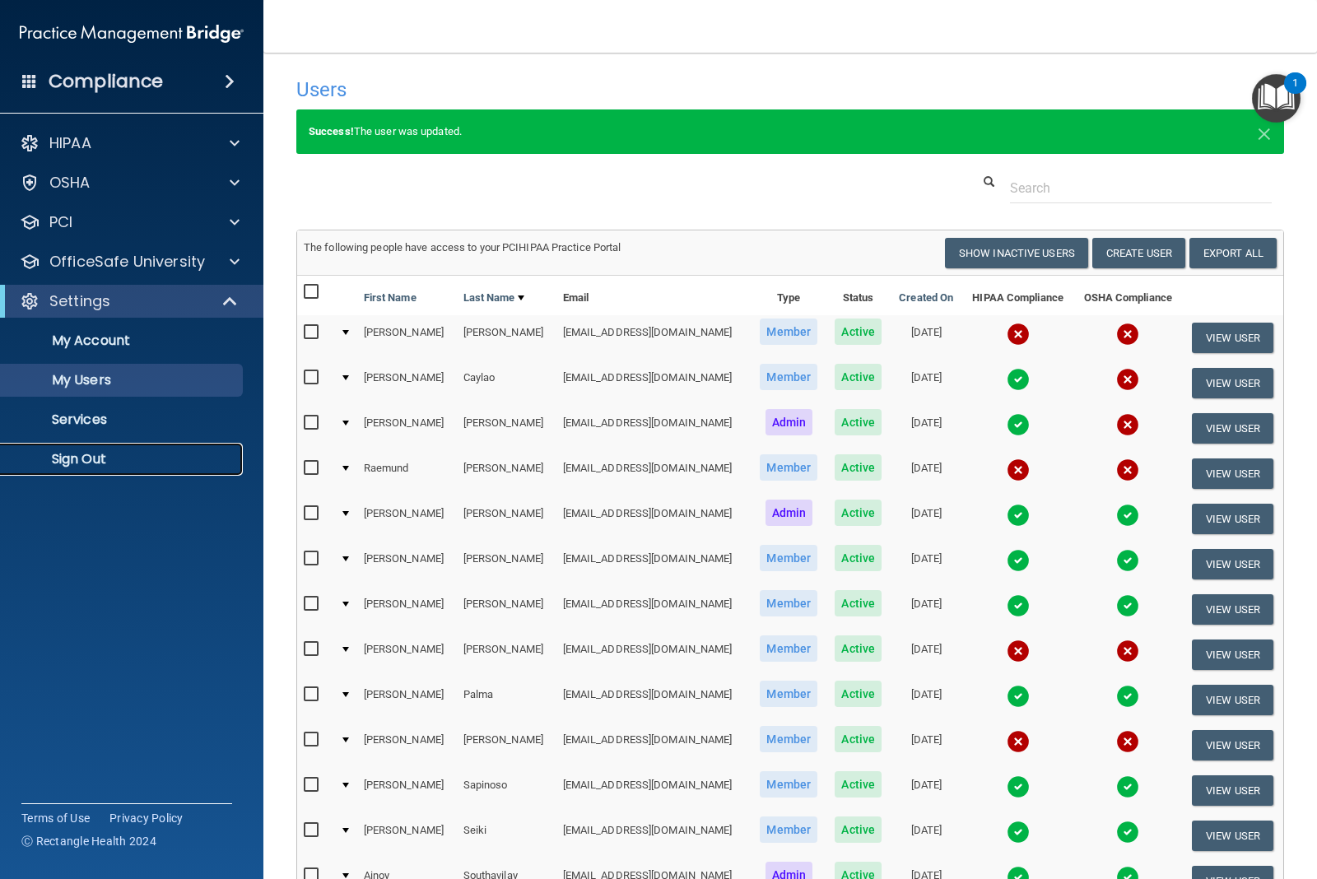
click at [86, 451] on p "Sign Out" at bounding box center [123, 459] width 225 height 16
